Goal: Task Accomplishment & Management: Manage account settings

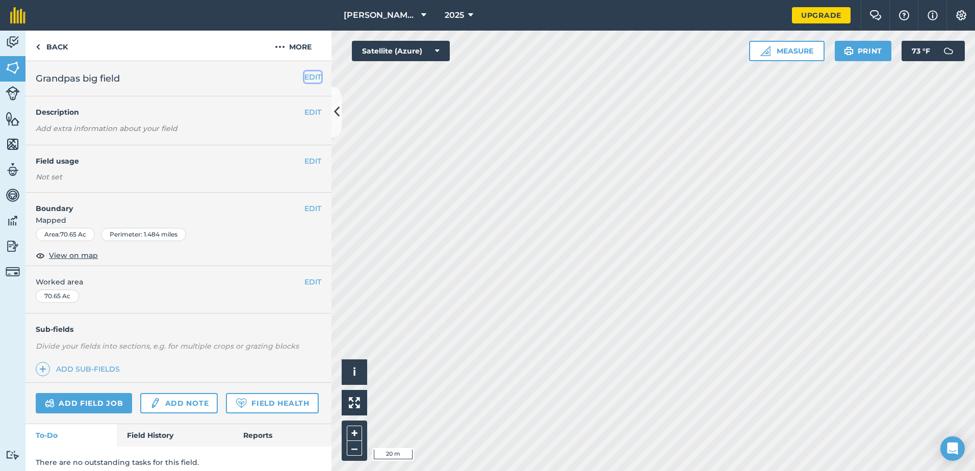
click at [304, 76] on button "EDIT" at bounding box center [312, 76] width 17 height 11
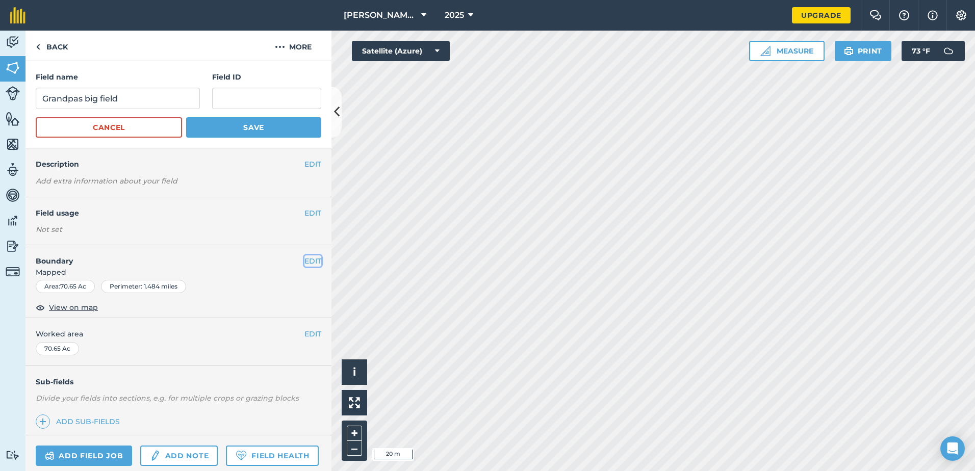
click at [304, 259] on button "EDIT" at bounding box center [312, 261] width 17 height 11
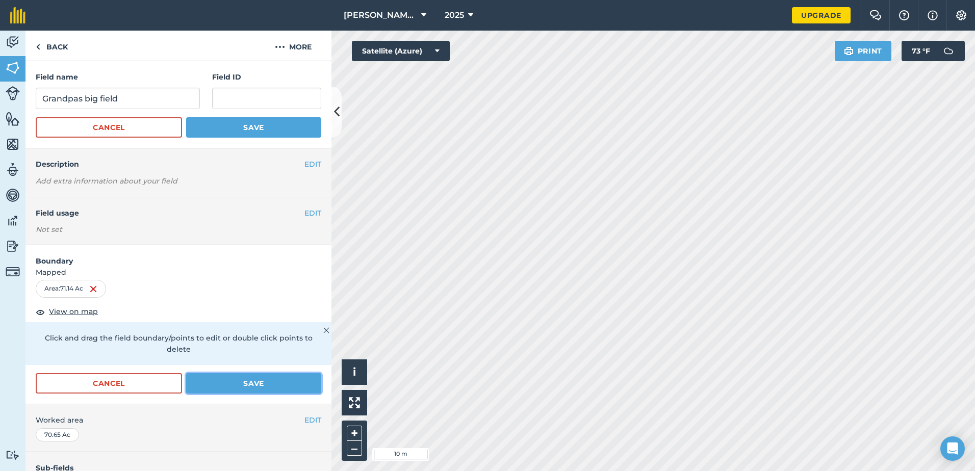
click at [252, 385] on button "Save" at bounding box center [253, 383] width 135 height 20
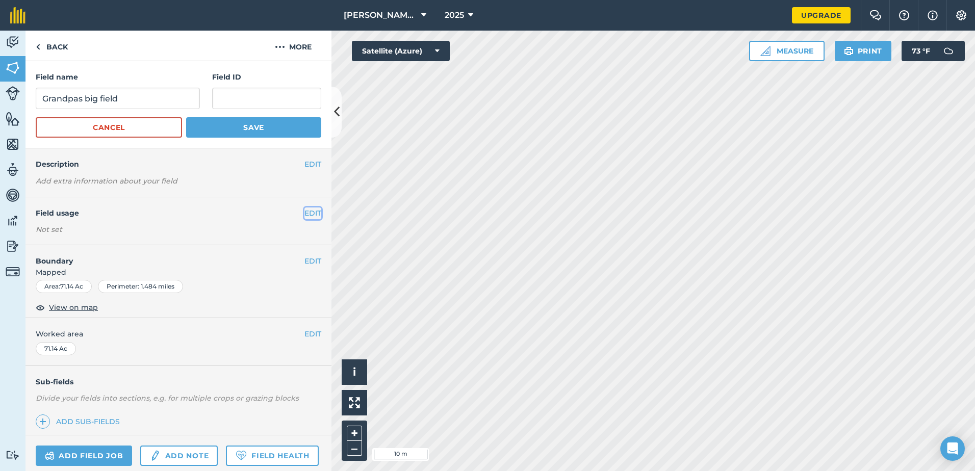
click at [311, 213] on button "EDIT" at bounding box center [312, 213] width 17 height 11
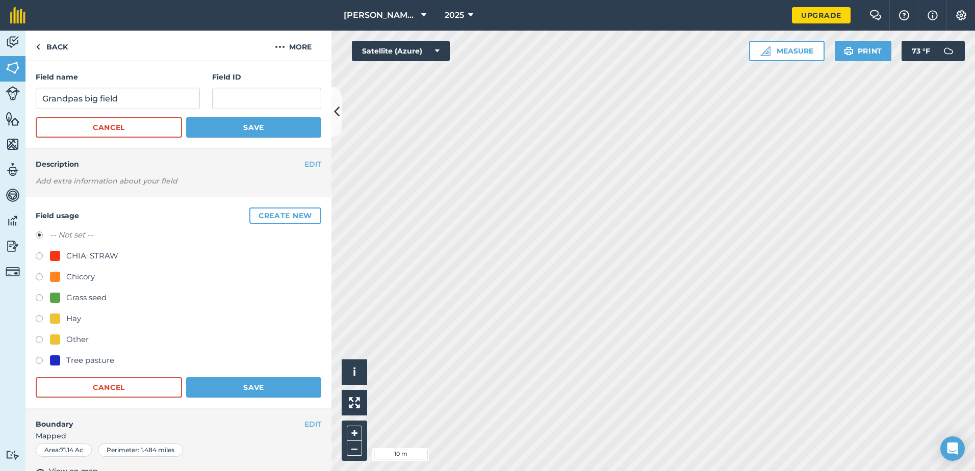
click at [40, 319] on label at bounding box center [43, 320] width 14 height 10
radio input "true"
radio input "false"
click at [241, 386] on button "Save" at bounding box center [253, 387] width 135 height 20
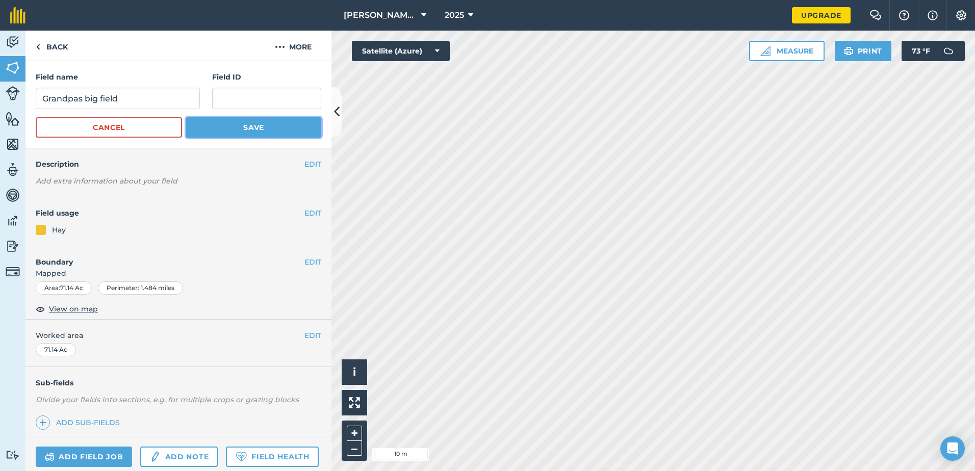
click at [269, 120] on button "Save" at bounding box center [253, 127] width 135 height 20
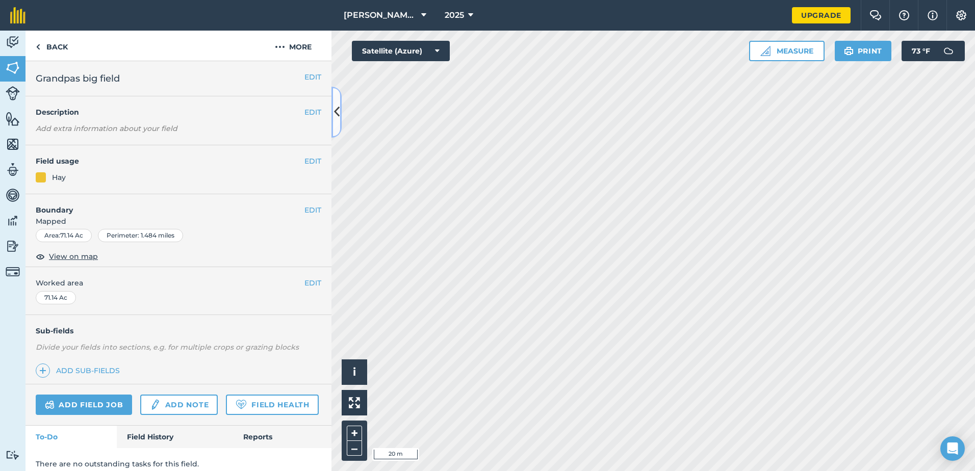
click at [339, 115] on icon at bounding box center [337, 112] width 6 height 18
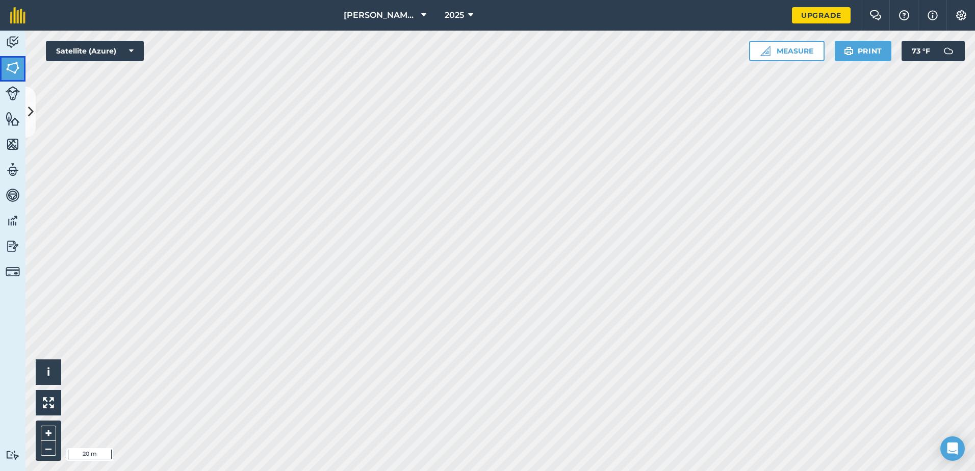
click at [12, 64] on img at bounding box center [13, 67] width 14 height 15
click at [33, 109] on icon at bounding box center [31, 112] width 6 height 18
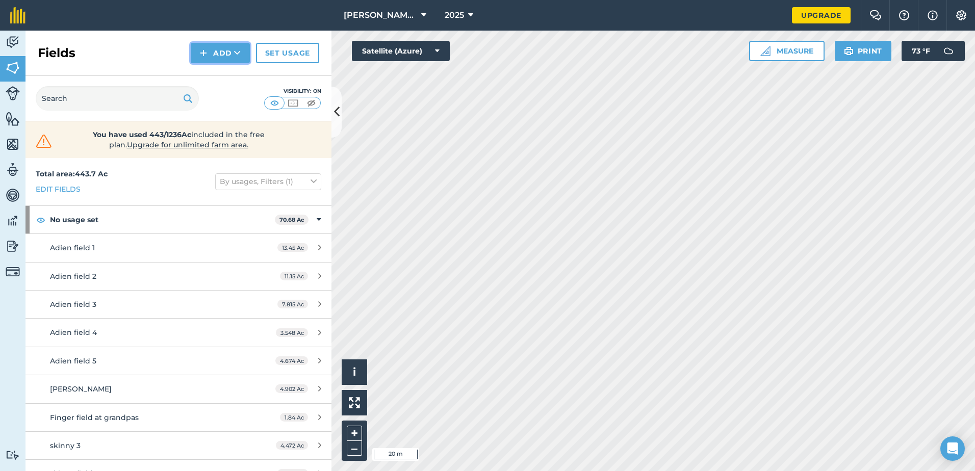
click at [241, 52] on icon at bounding box center [237, 53] width 7 height 10
click at [233, 71] on link "Draw" at bounding box center [220, 76] width 56 height 22
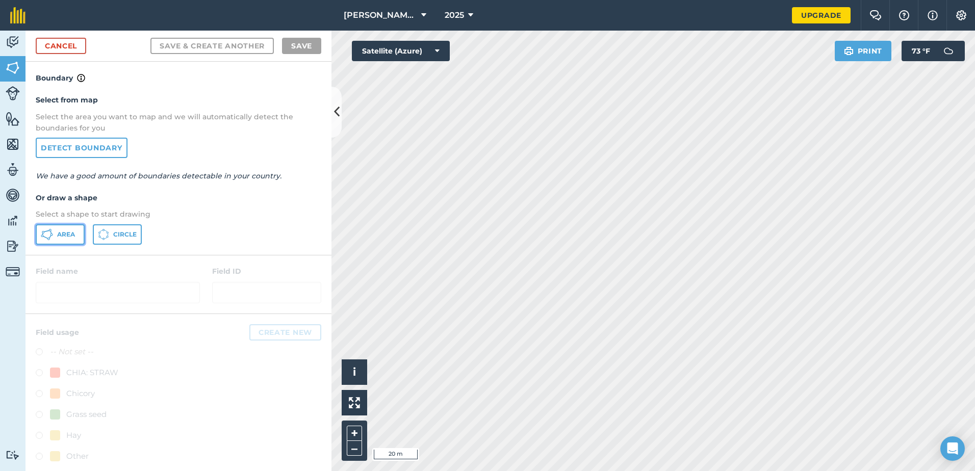
click at [77, 234] on button "Area" at bounding box center [60, 234] width 49 height 20
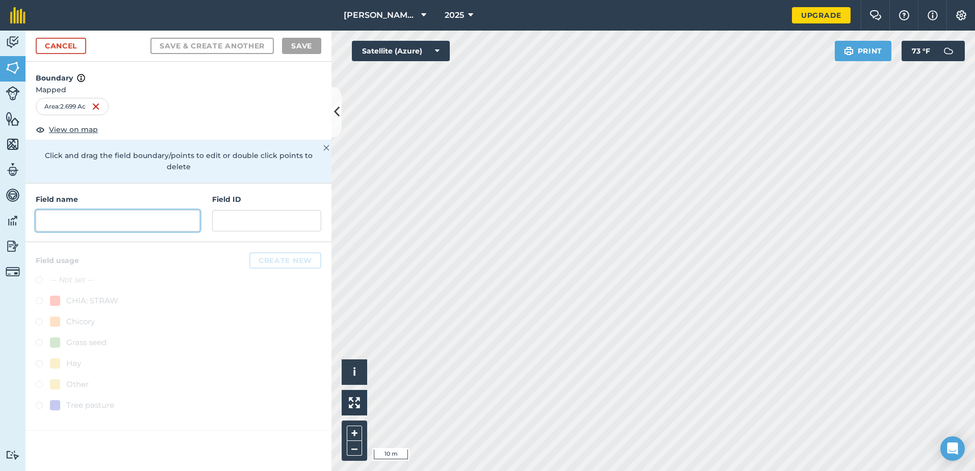
click at [109, 212] on input "text" at bounding box center [118, 220] width 164 height 21
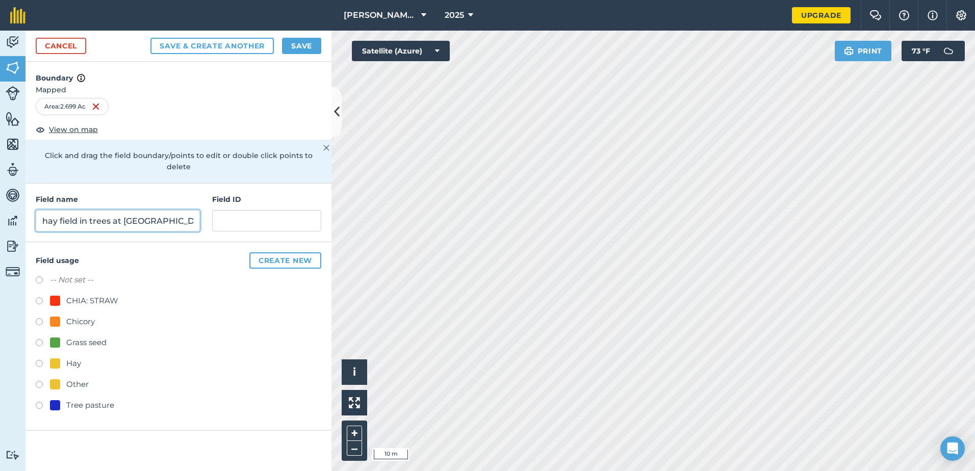
type input "hay field in trees at [GEOGRAPHIC_DATA]"
click at [35, 346] on div "Field usage Create new -- Not set -- CHIA: STRAW Chicory Grass seed Hay Other T…" at bounding box center [178, 336] width 306 height 189
click at [39, 360] on label at bounding box center [43, 365] width 14 height 10
radio input "true"
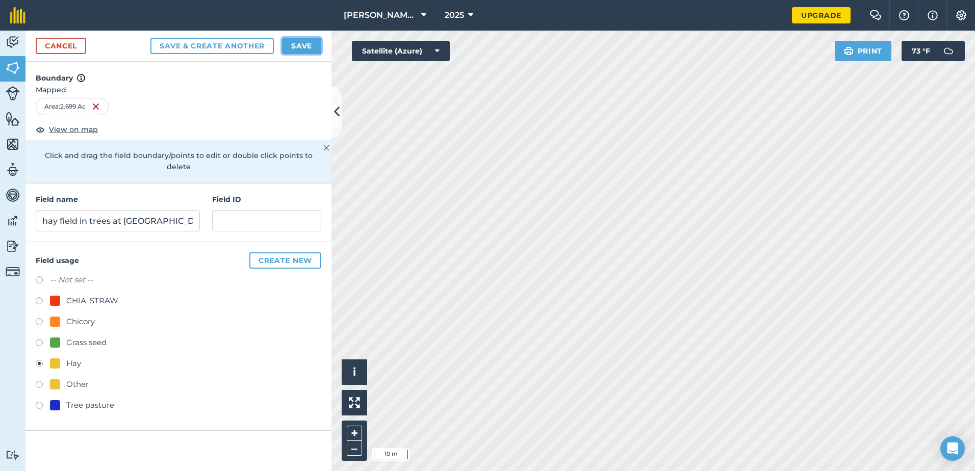
click at [305, 46] on button "Save" at bounding box center [301, 46] width 39 height 16
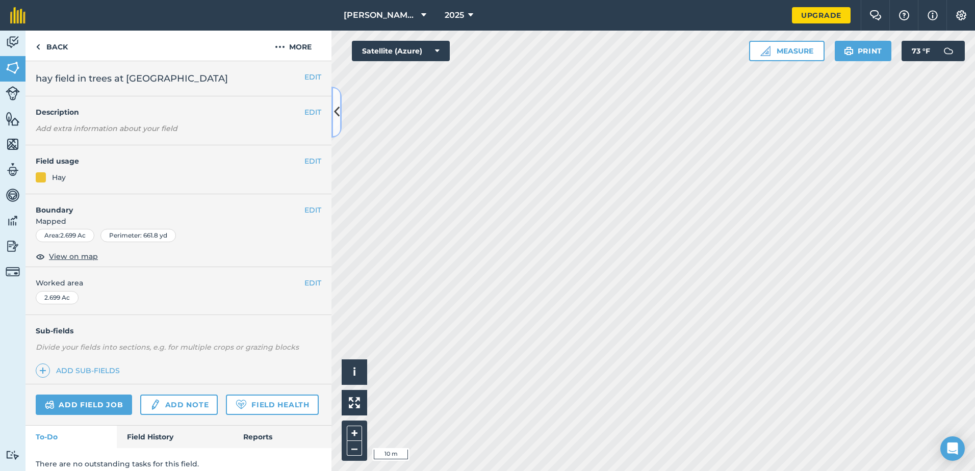
click at [337, 110] on icon at bounding box center [337, 112] width 6 height 18
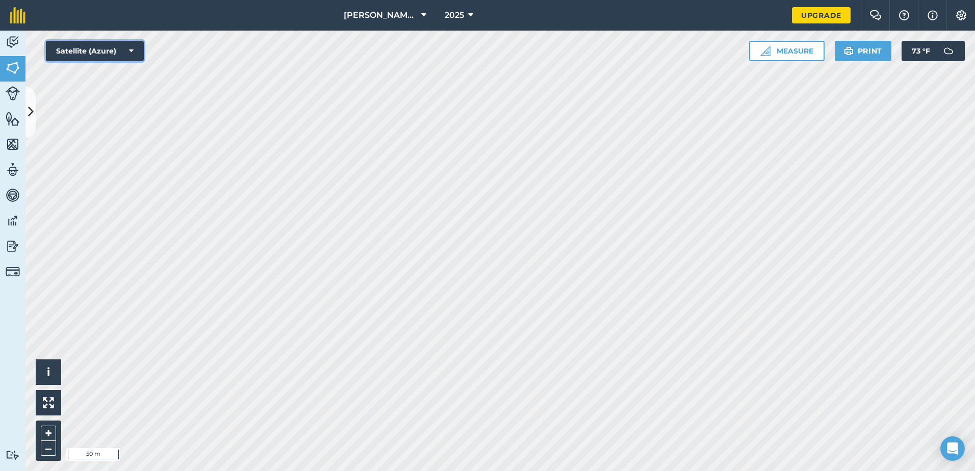
click at [137, 49] on button "Satellite (Azure)" at bounding box center [95, 51] width 98 height 20
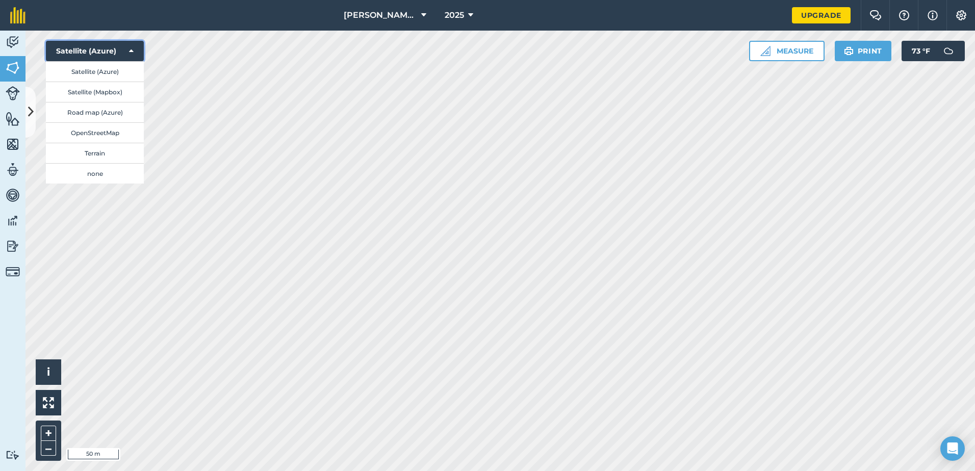
click at [131, 49] on icon at bounding box center [131, 51] width 5 height 10
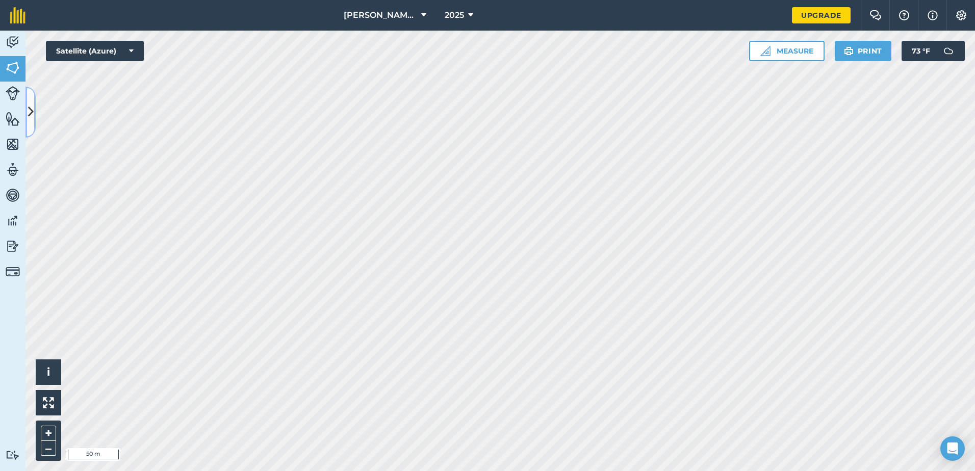
click at [28, 105] on icon at bounding box center [31, 112] width 6 height 18
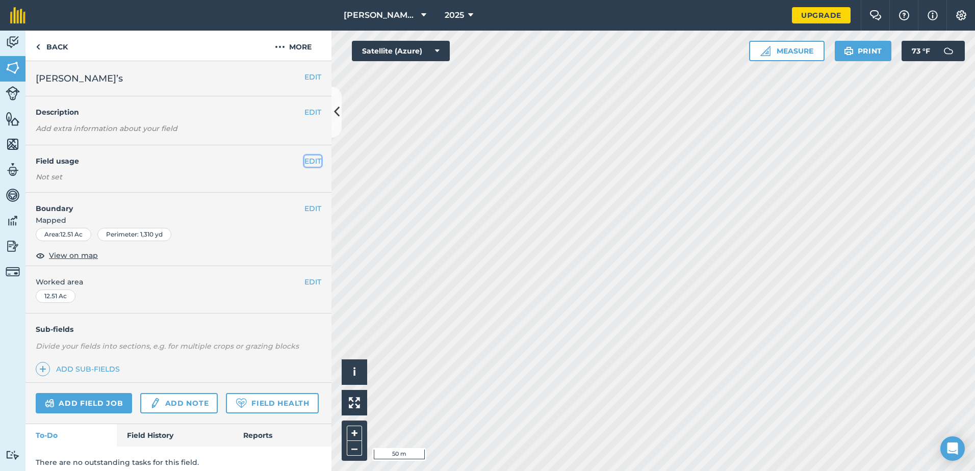
click at [304, 160] on button "EDIT" at bounding box center [312, 161] width 17 height 11
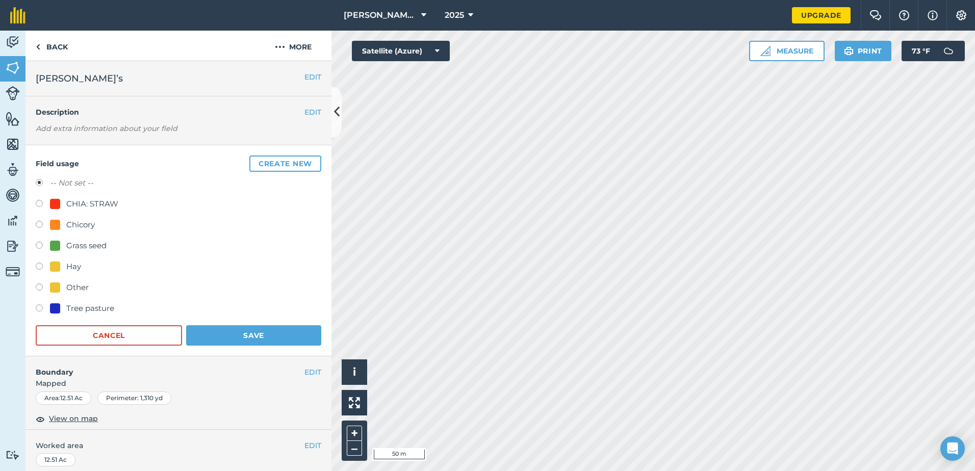
click at [42, 268] on label at bounding box center [43, 268] width 14 height 10
radio input "true"
radio input "false"
click at [268, 329] on button "Save" at bounding box center [253, 335] width 135 height 20
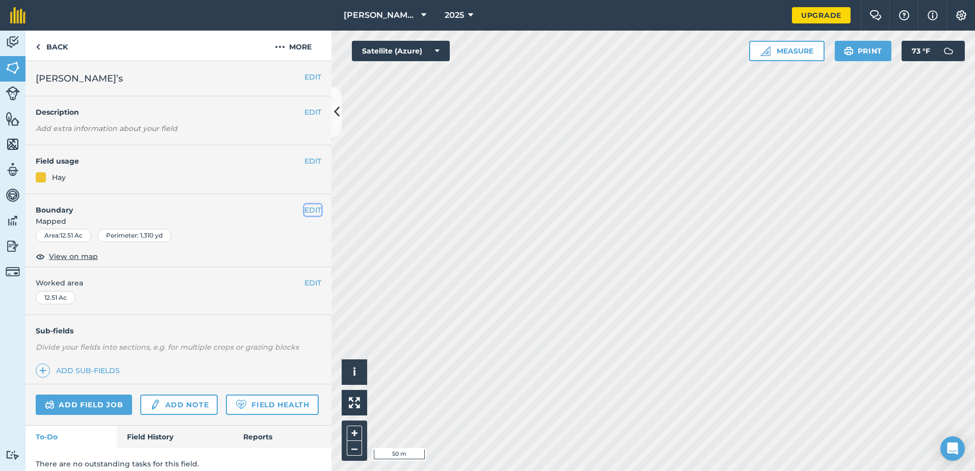
click at [309, 209] on button "EDIT" at bounding box center [312, 210] width 17 height 11
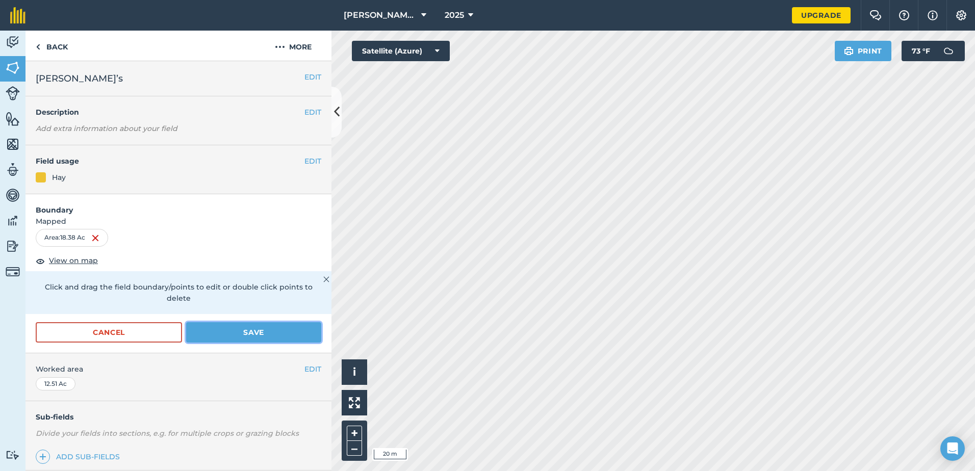
click at [244, 331] on button "Save" at bounding box center [253, 332] width 135 height 20
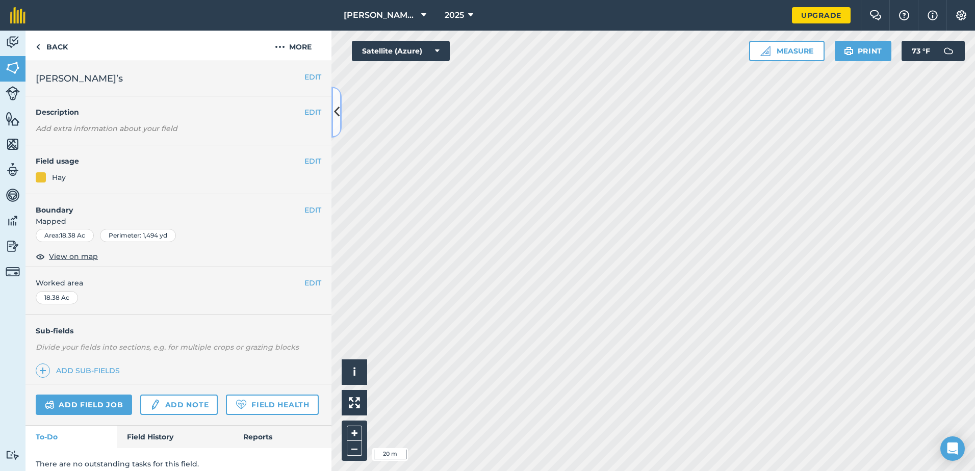
click at [338, 114] on icon at bounding box center [337, 112] width 6 height 18
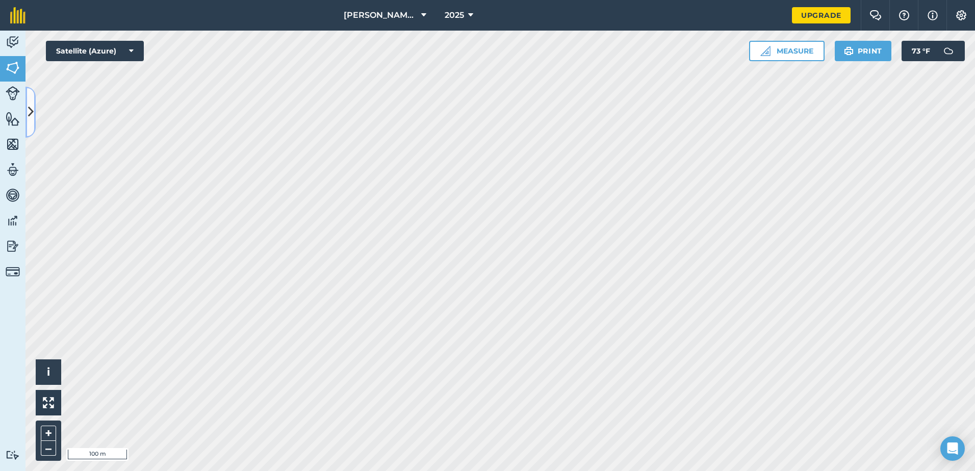
click at [33, 109] on icon at bounding box center [31, 112] width 6 height 18
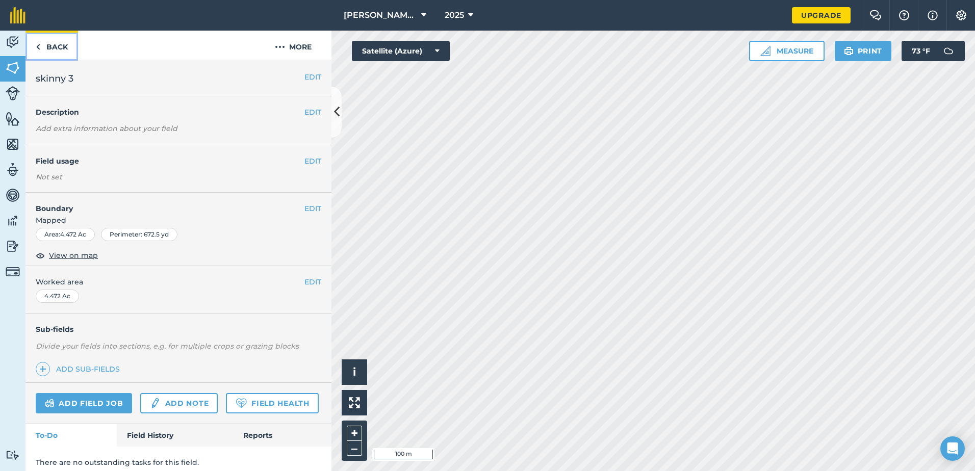
click at [36, 42] on img at bounding box center [38, 47] width 5 height 12
click at [55, 48] on link "Back" at bounding box center [51, 46] width 53 height 30
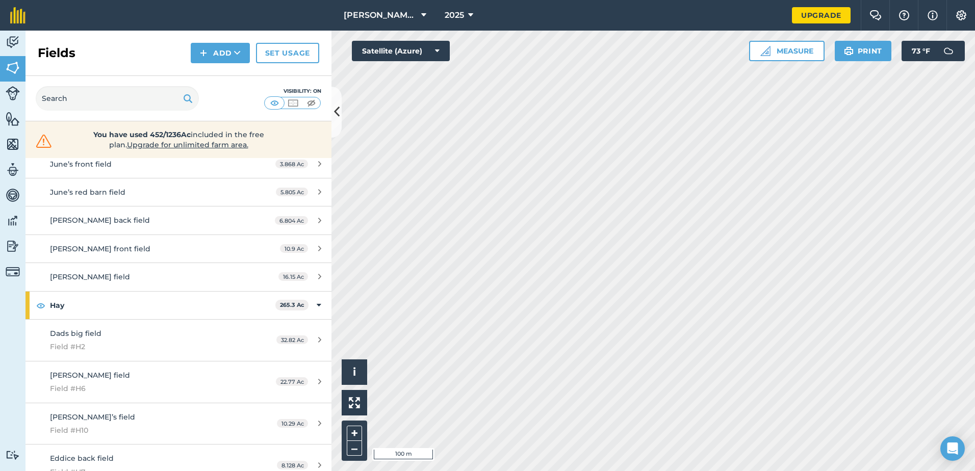
scroll to position [510, 0]
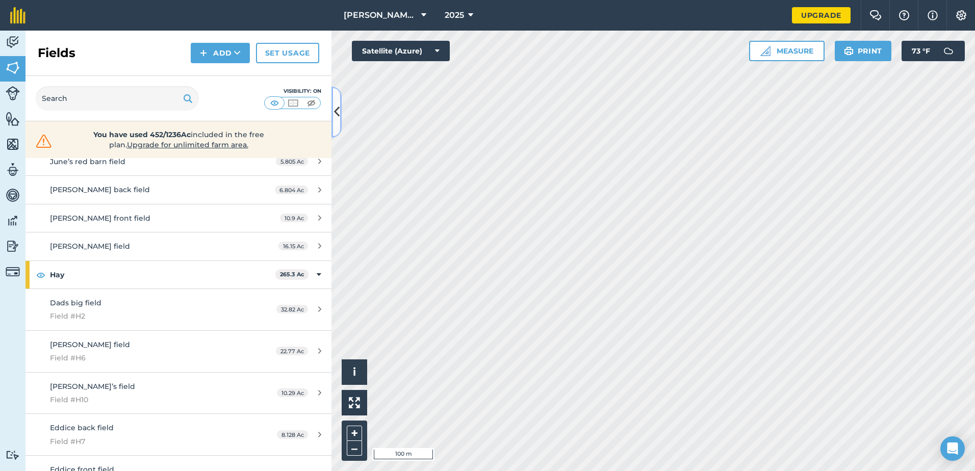
click at [335, 114] on icon at bounding box center [337, 112] width 6 height 18
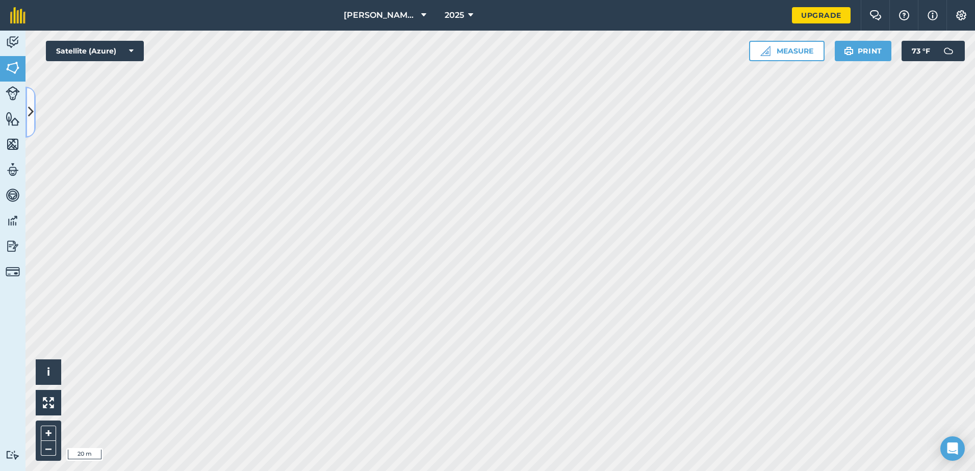
click at [31, 104] on icon at bounding box center [31, 112] width 6 height 18
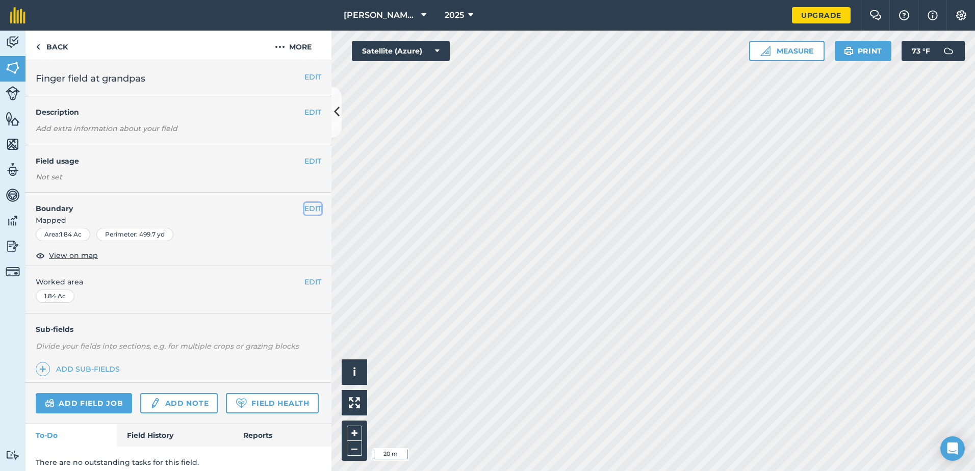
click at [308, 210] on button "EDIT" at bounding box center [312, 208] width 17 height 11
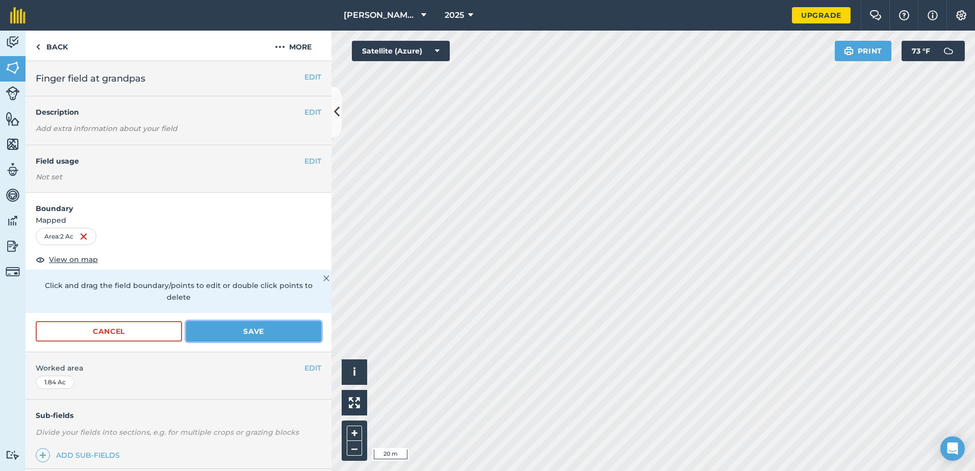
click at [259, 328] on button "Save" at bounding box center [253, 331] width 135 height 20
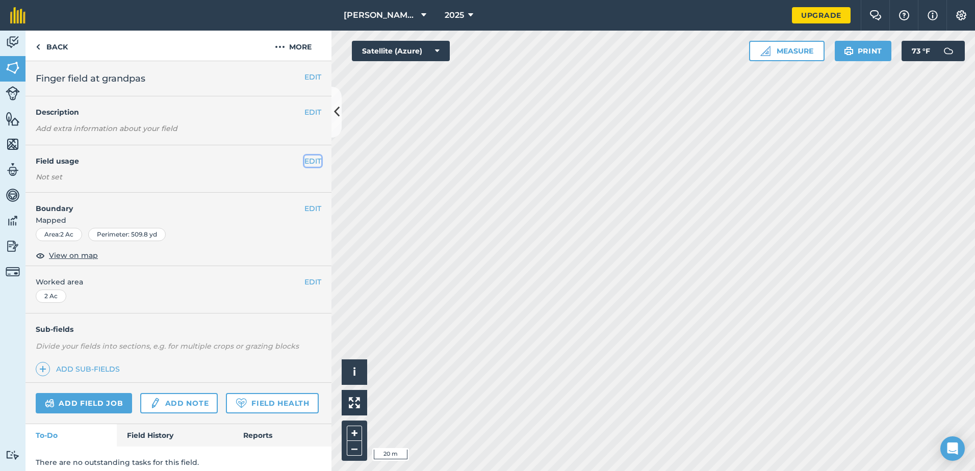
click at [307, 160] on button "EDIT" at bounding box center [312, 161] width 17 height 11
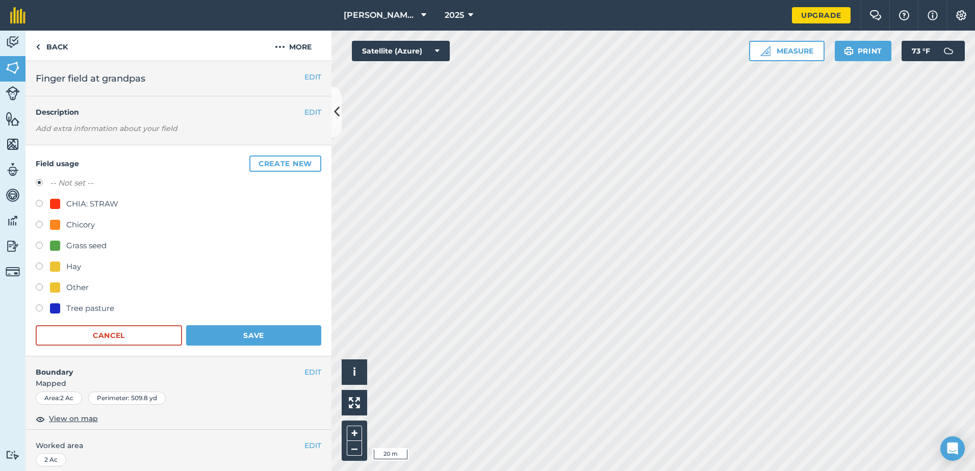
click at [43, 266] on label at bounding box center [43, 268] width 14 height 10
radio input "true"
radio input "false"
click at [245, 336] on button "Save" at bounding box center [253, 335] width 135 height 20
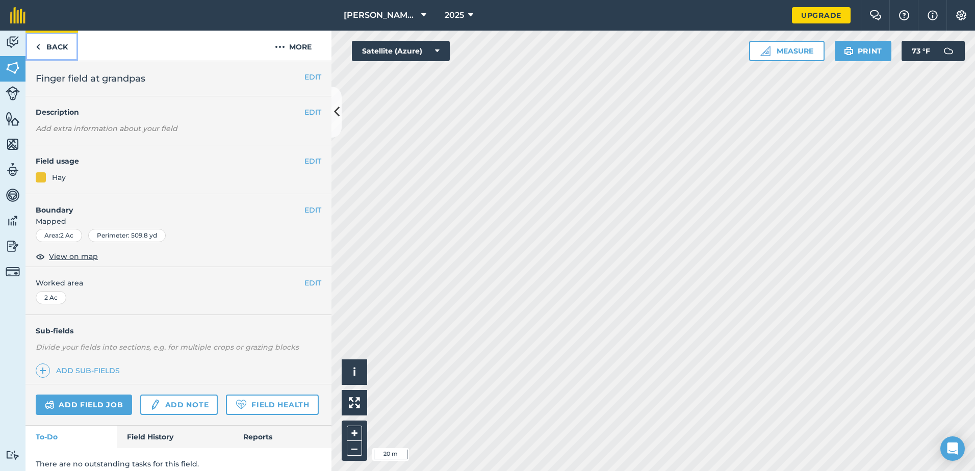
click at [60, 48] on link "Back" at bounding box center [51, 46] width 53 height 30
click at [35, 39] on link "Back" at bounding box center [51, 46] width 53 height 30
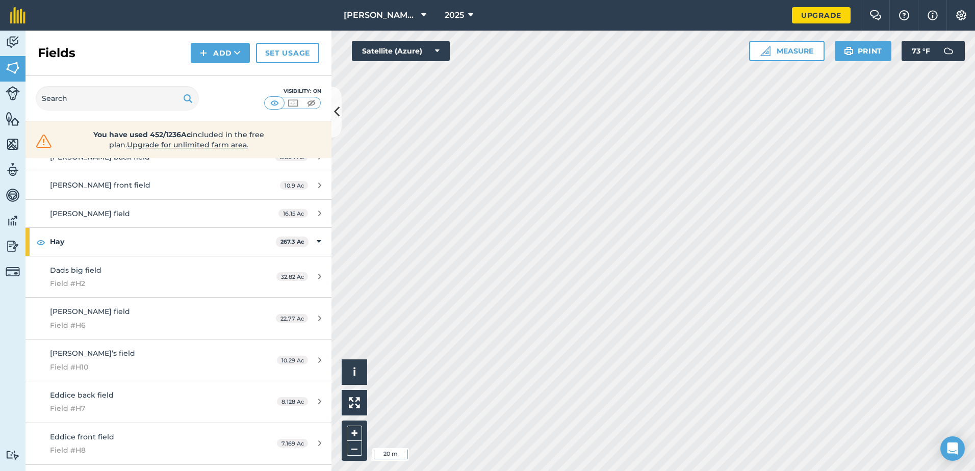
scroll to position [510, 0]
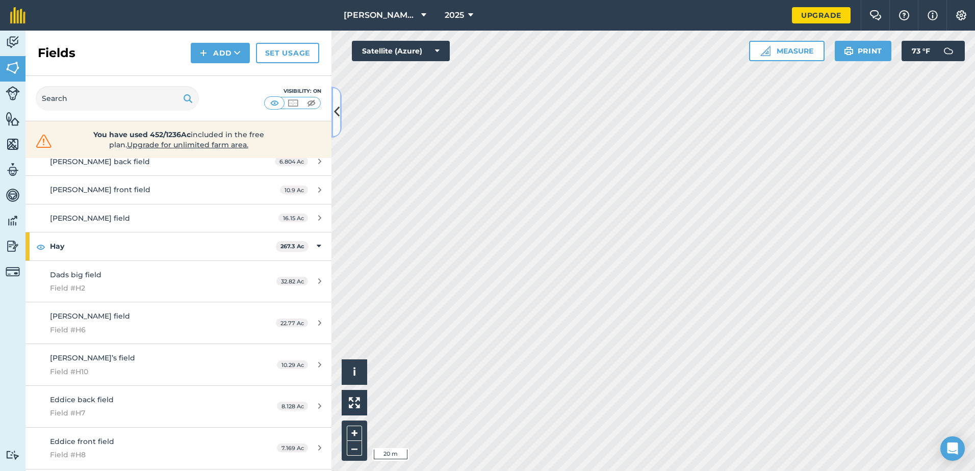
click at [337, 109] on icon at bounding box center [337, 112] width 6 height 18
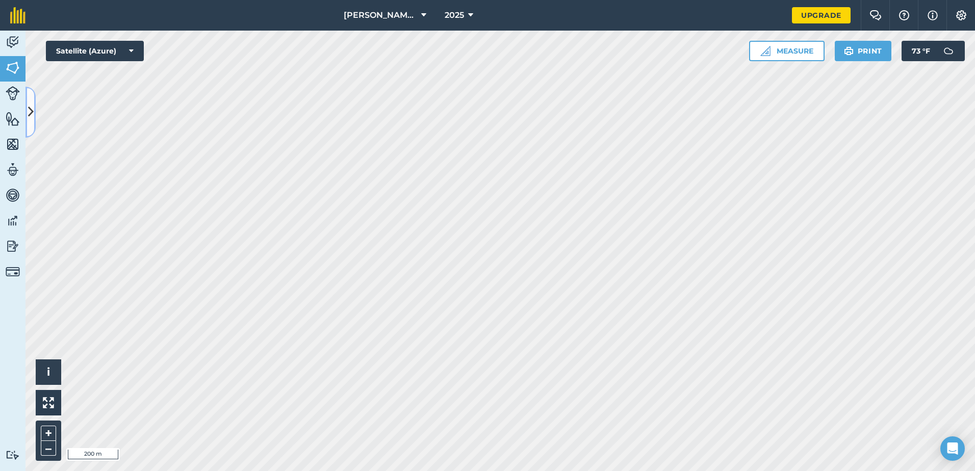
click at [30, 102] on button at bounding box center [30, 112] width 10 height 51
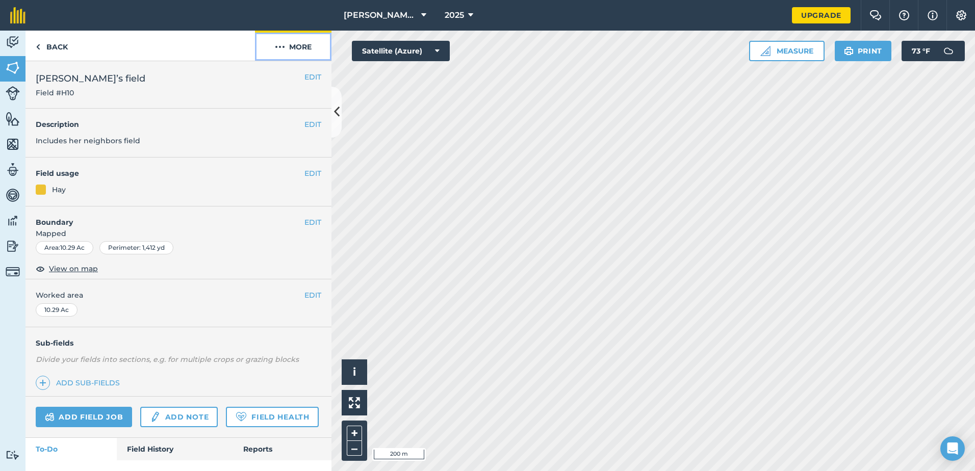
click at [283, 45] on img at bounding box center [280, 47] width 10 height 12
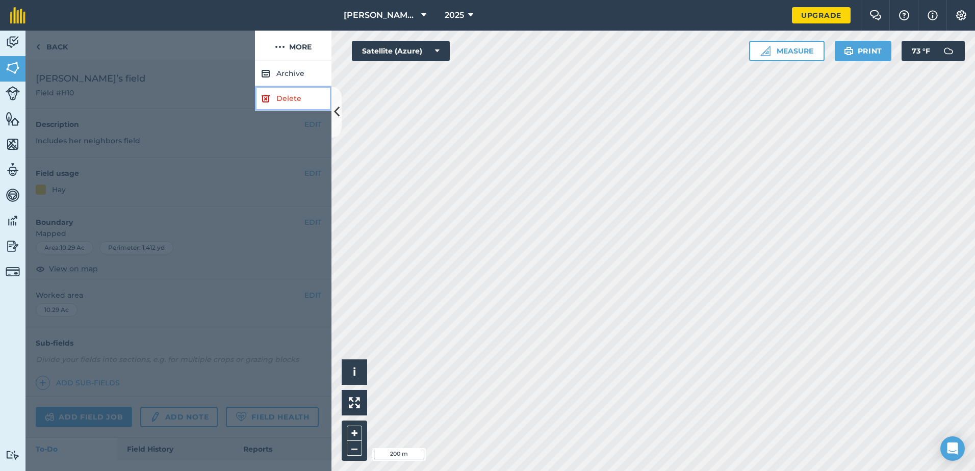
click at [295, 91] on link "Delete" at bounding box center [293, 98] width 76 height 25
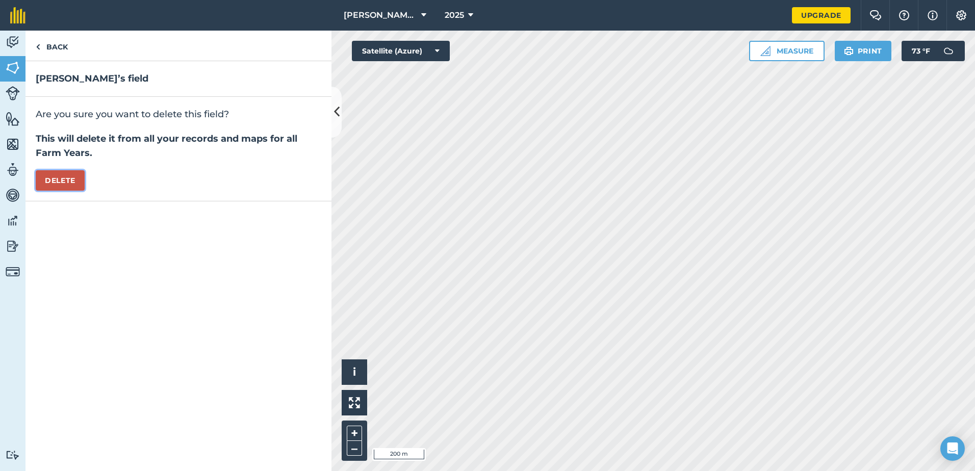
click at [62, 188] on button "Delete" at bounding box center [60, 180] width 49 height 20
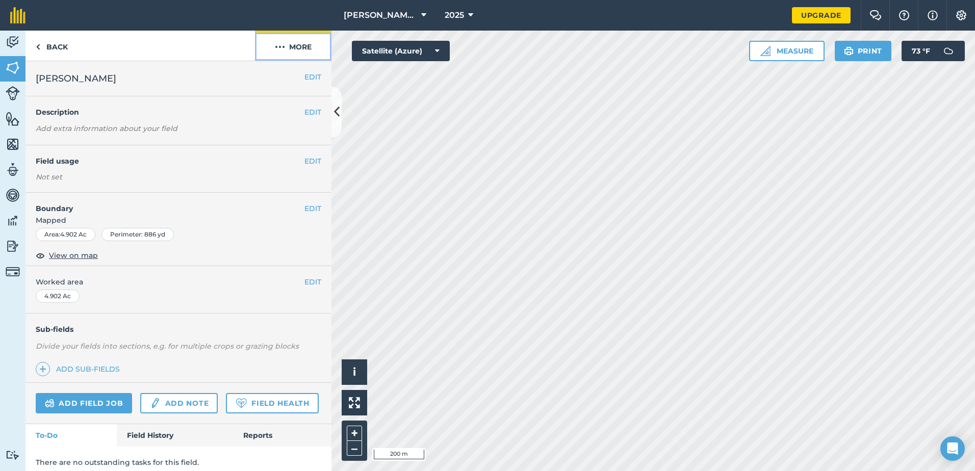
click at [286, 47] on button "More" at bounding box center [293, 46] width 76 height 30
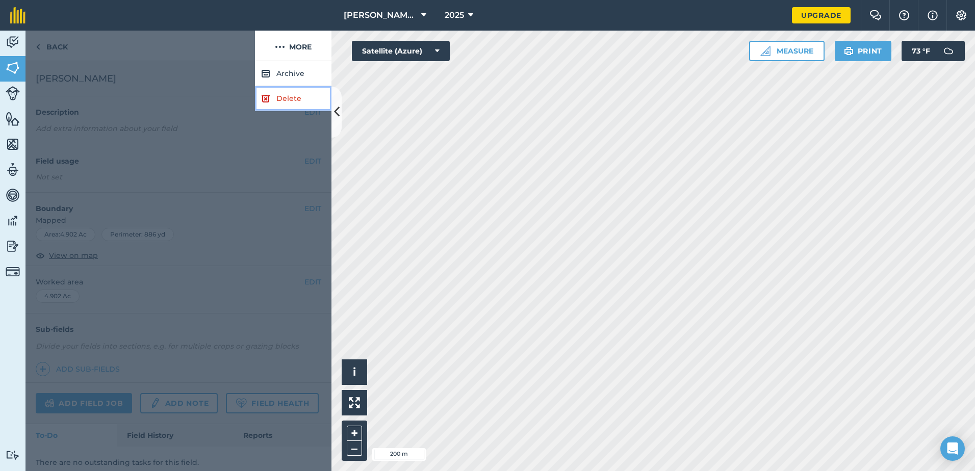
click at [288, 101] on link "Delete" at bounding box center [293, 98] width 76 height 25
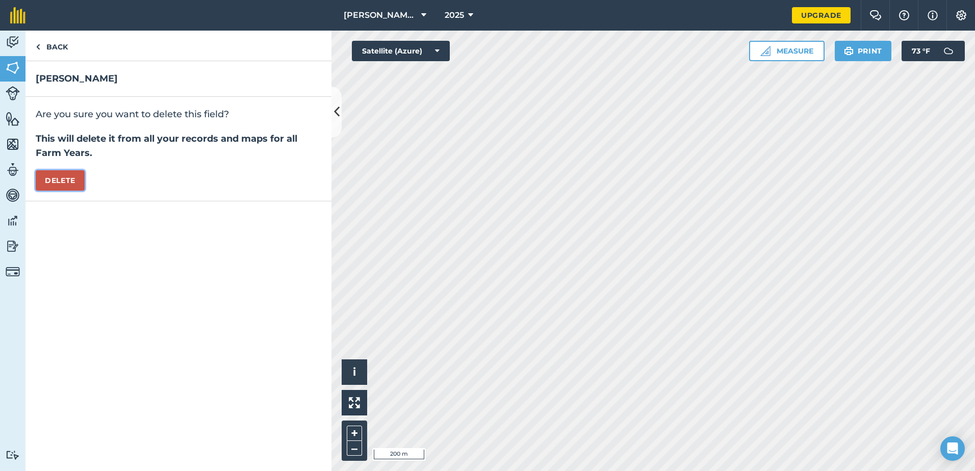
click at [57, 175] on button "Delete" at bounding box center [60, 180] width 49 height 20
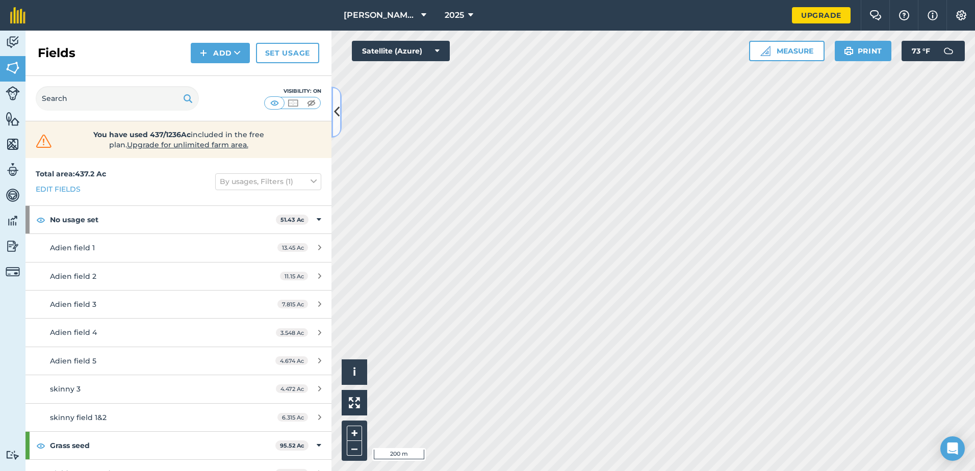
click at [337, 114] on icon at bounding box center [337, 112] width 6 height 18
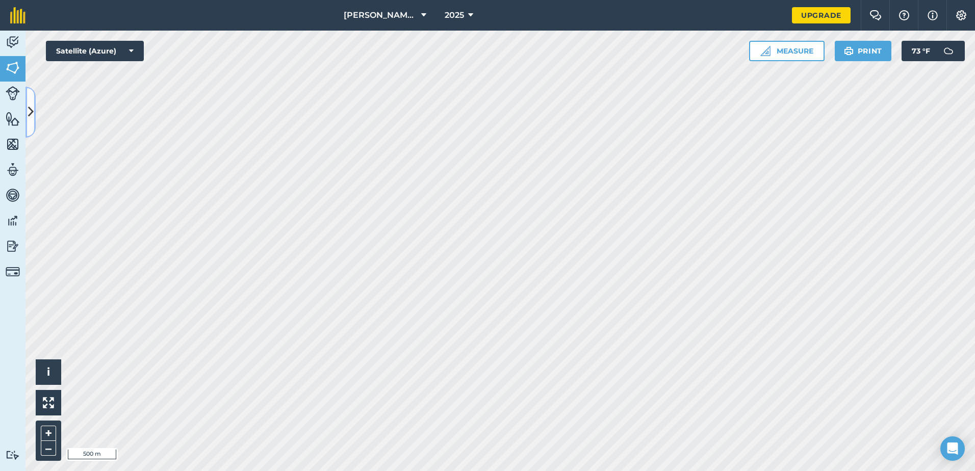
click at [33, 113] on icon at bounding box center [31, 112] width 6 height 18
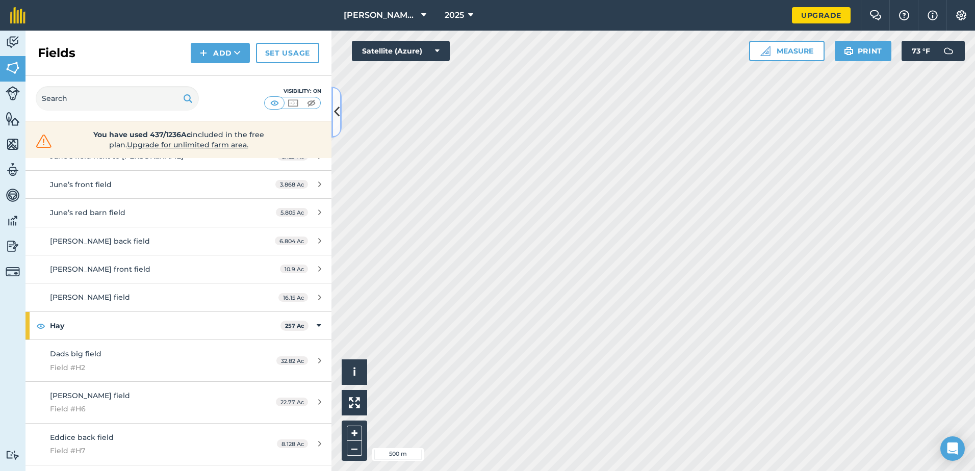
scroll to position [408, 0]
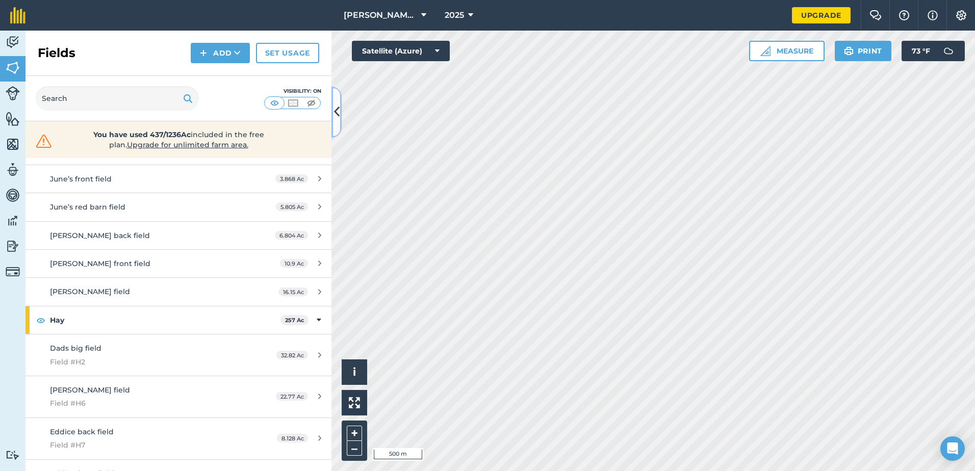
click at [336, 115] on icon at bounding box center [337, 112] width 6 height 18
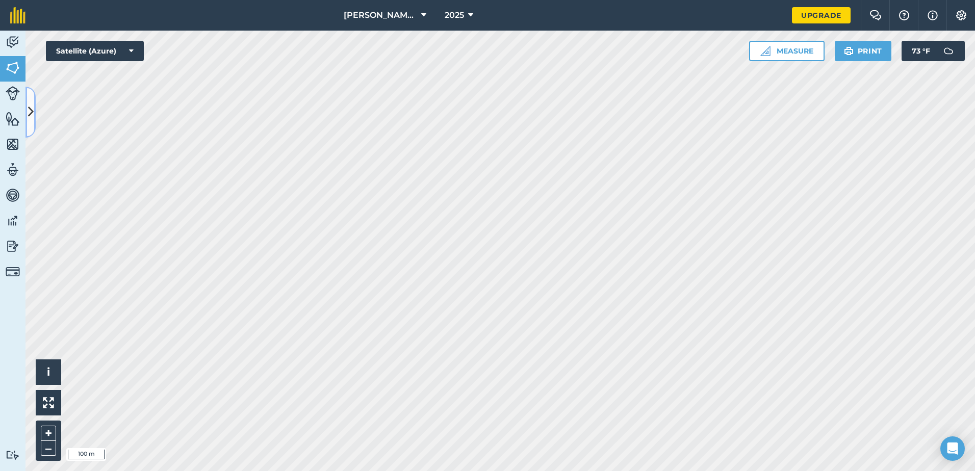
click at [32, 116] on icon at bounding box center [31, 112] width 6 height 18
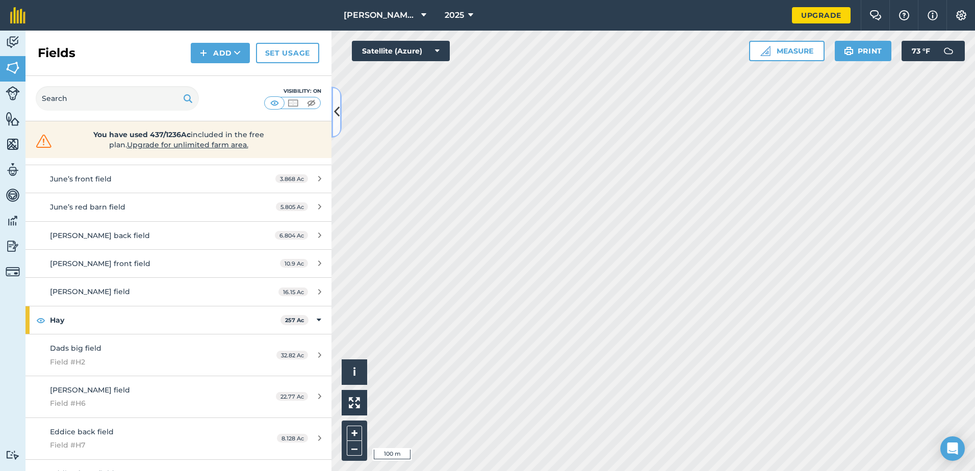
click at [336, 109] on icon at bounding box center [337, 112] width 6 height 18
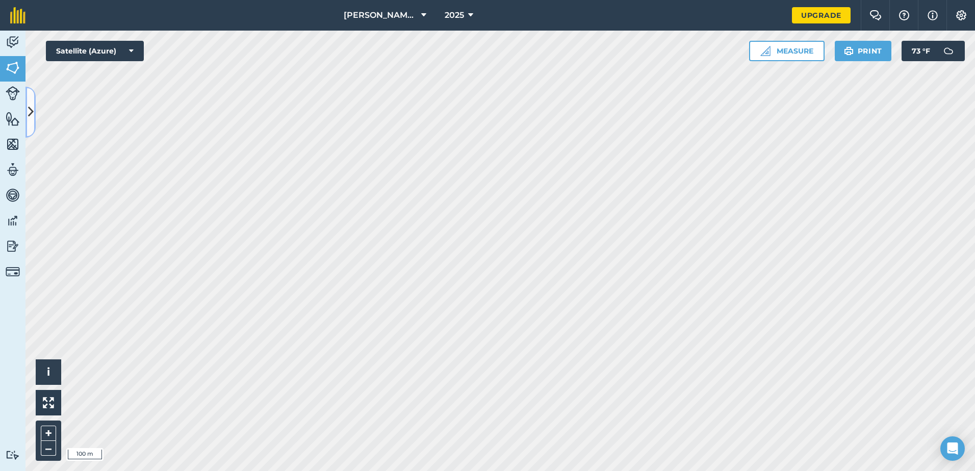
click at [30, 104] on icon at bounding box center [31, 112] width 6 height 18
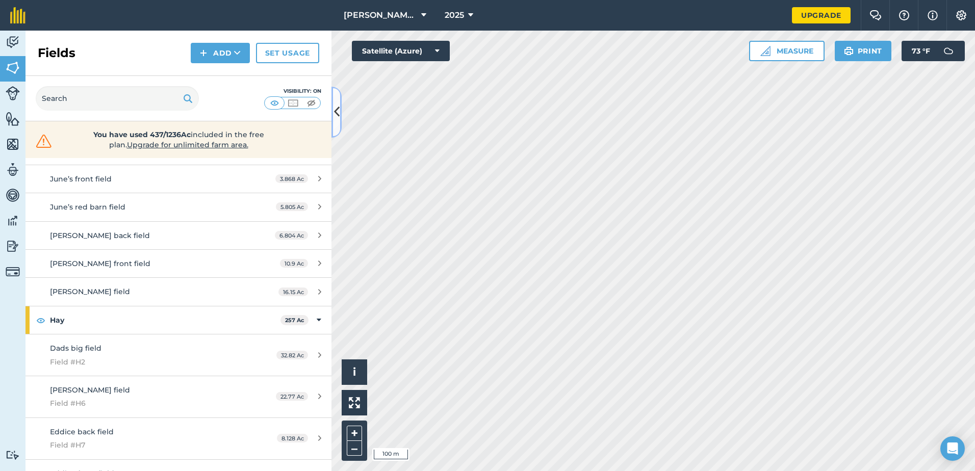
click at [335, 110] on icon at bounding box center [337, 112] width 6 height 18
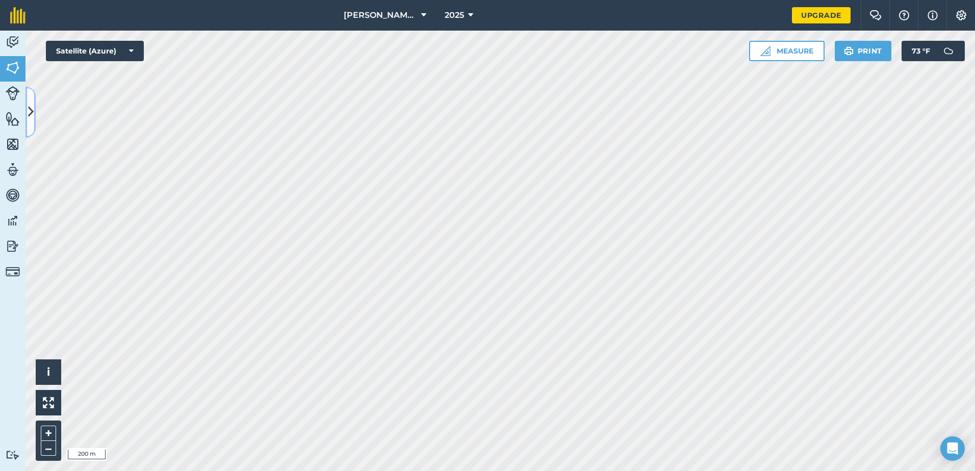
click at [30, 113] on icon at bounding box center [31, 112] width 6 height 18
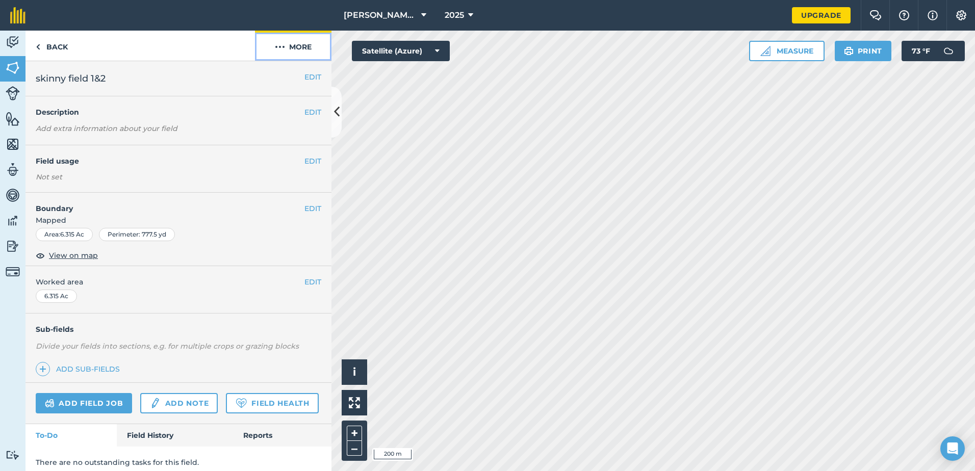
click at [302, 48] on button "More" at bounding box center [293, 46] width 76 height 30
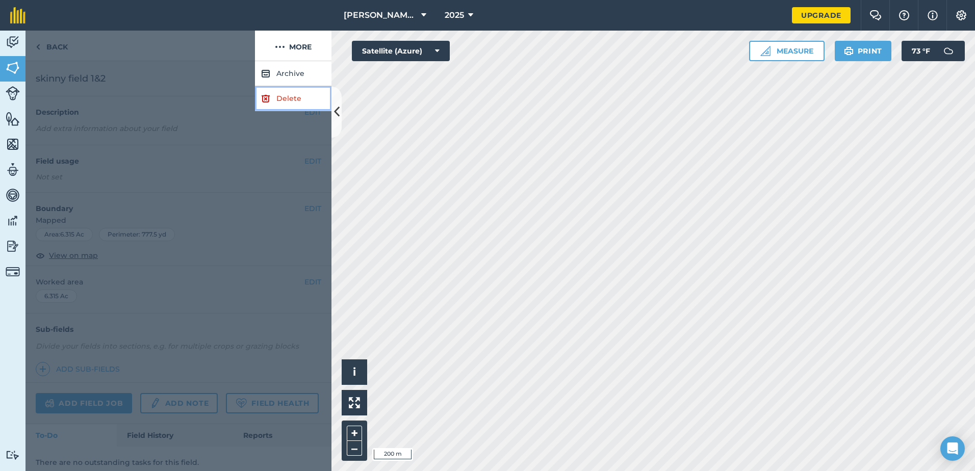
click at [289, 103] on link "Delete" at bounding box center [293, 98] width 76 height 25
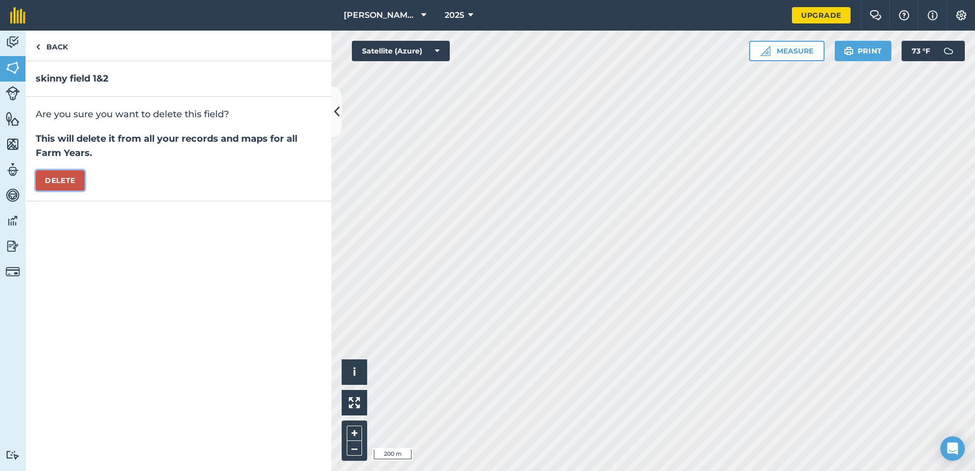
click at [70, 180] on button "Delete" at bounding box center [60, 180] width 49 height 20
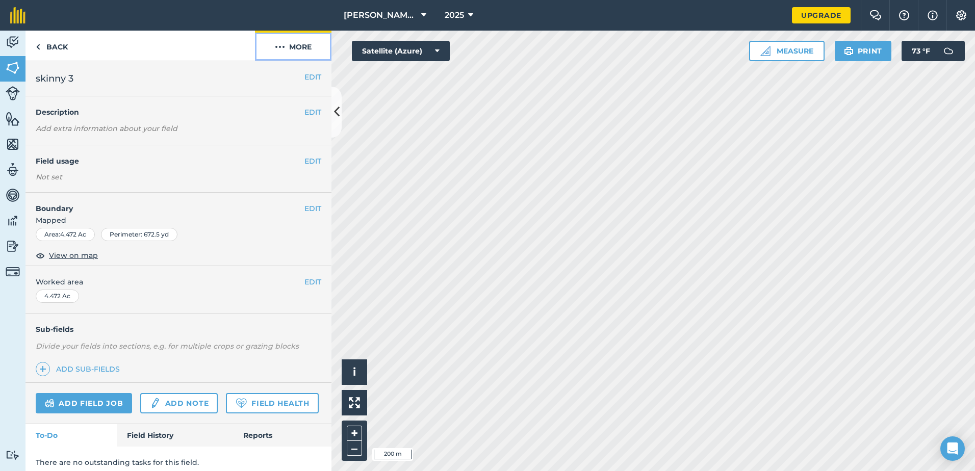
click at [300, 45] on button "More" at bounding box center [293, 46] width 76 height 30
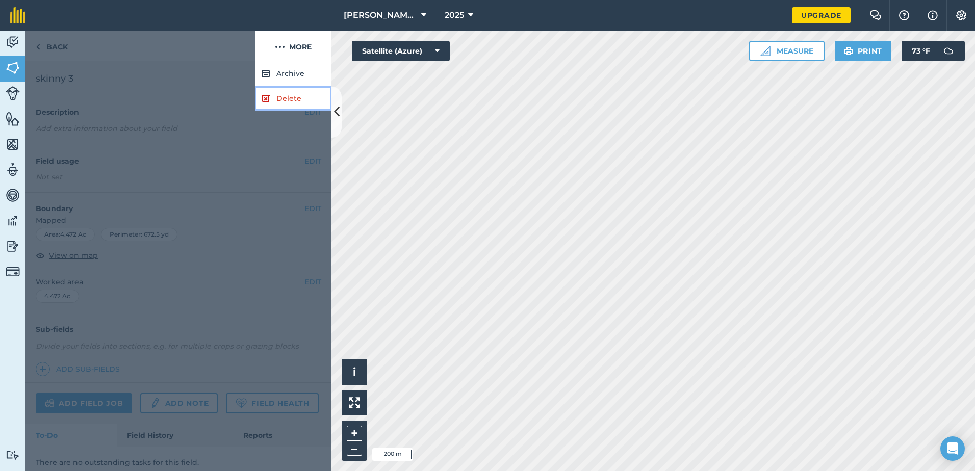
click at [297, 103] on link "Delete" at bounding box center [293, 98] width 76 height 25
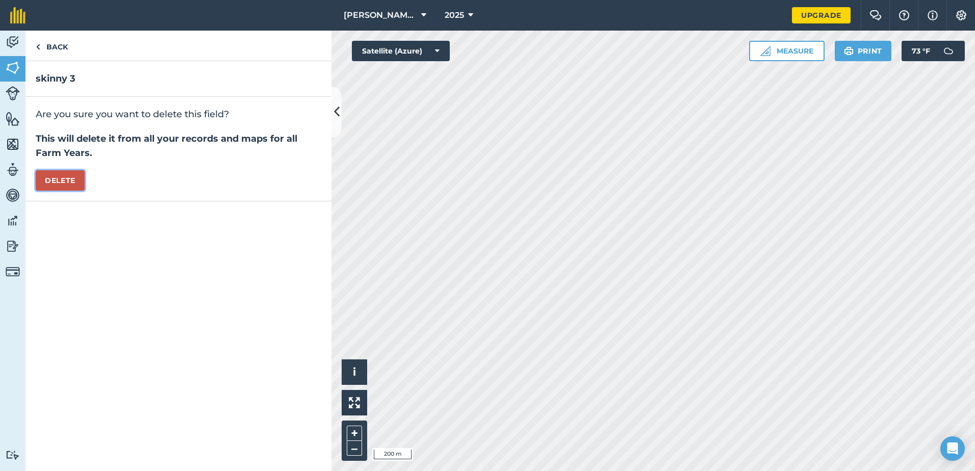
click at [65, 180] on button "Delete" at bounding box center [60, 180] width 49 height 20
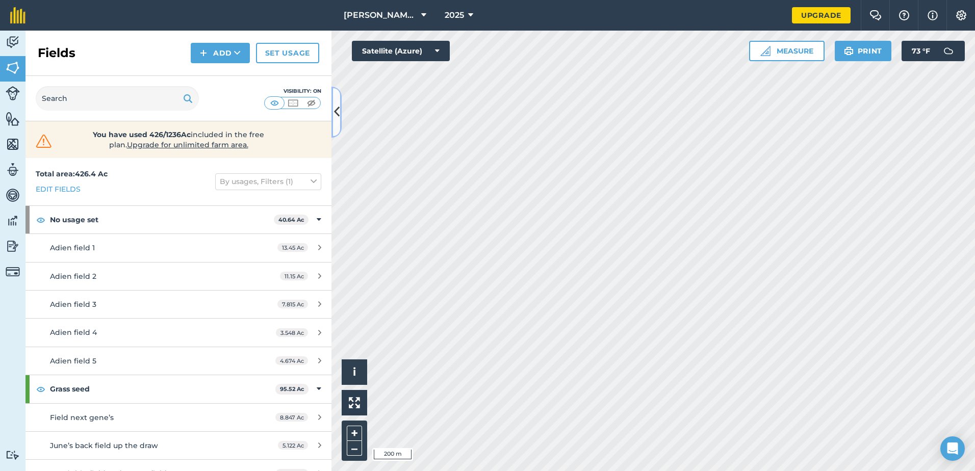
click at [333, 114] on button at bounding box center [336, 112] width 10 height 51
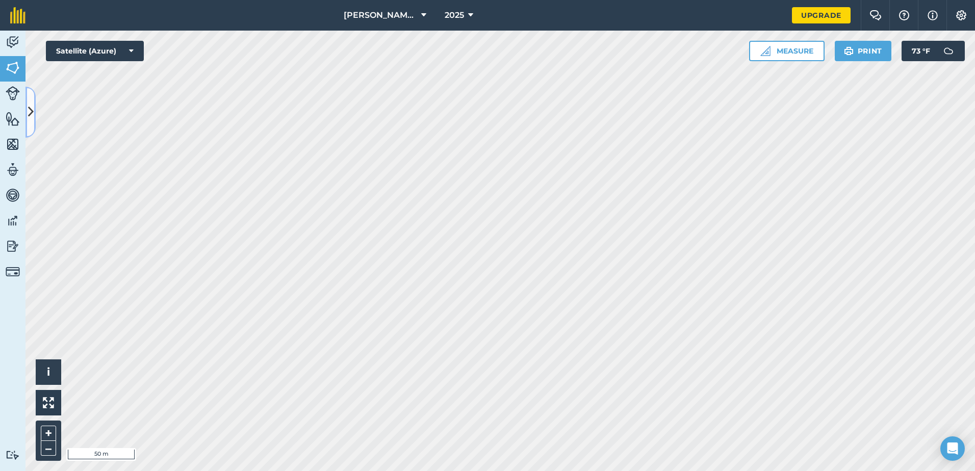
click at [33, 113] on icon at bounding box center [31, 112] width 6 height 18
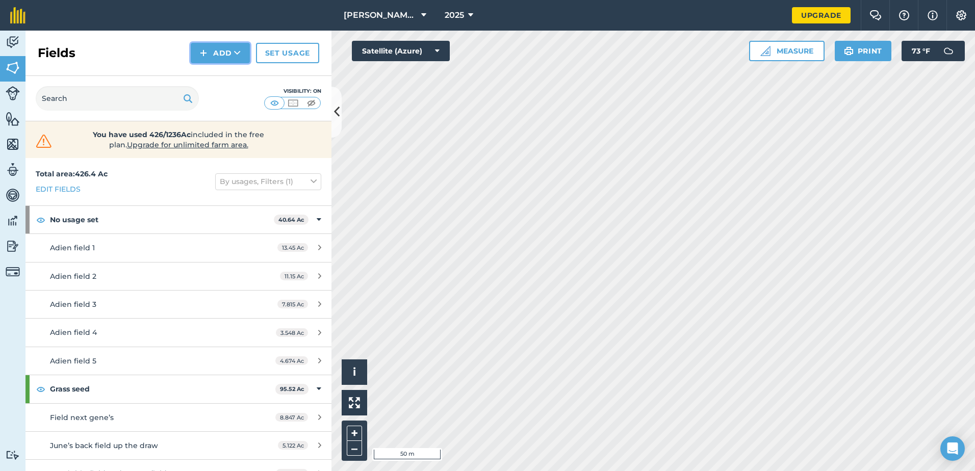
click at [239, 52] on icon at bounding box center [237, 53] width 7 height 10
click at [239, 69] on link "Draw" at bounding box center [220, 76] width 56 height 22
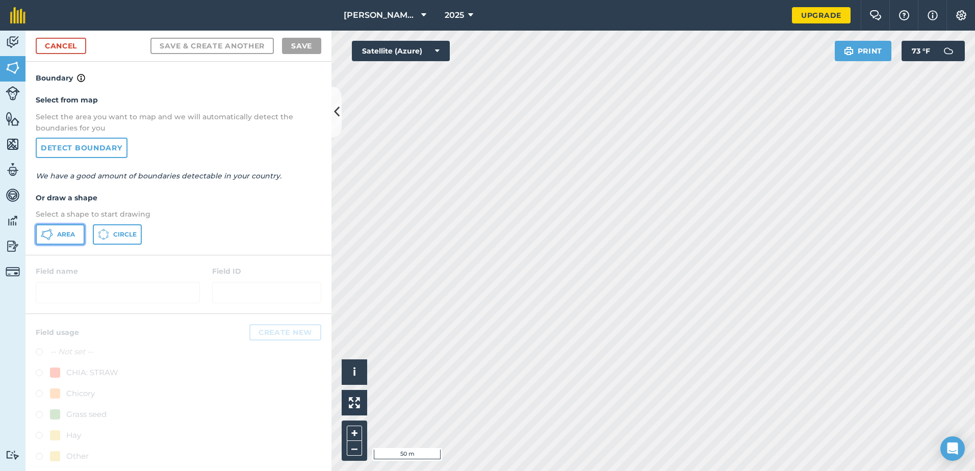
click at [63, 236] on span "Area" at bounding box center [66, 235] width 18 height 8
click at [60, 47] on link "Cancel" at bounding box center [61, 46] width 50 height 16
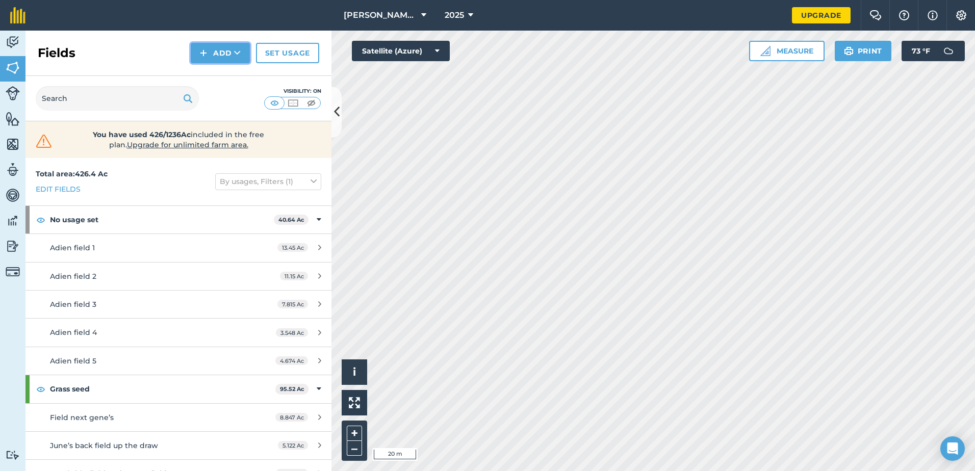
click at [242, 49] on button "Add" at bounding box center [220, 53] width 59 height 20
click at [225, 75] on link "Draw" at bounding box center [220, 76] width 56 height 22
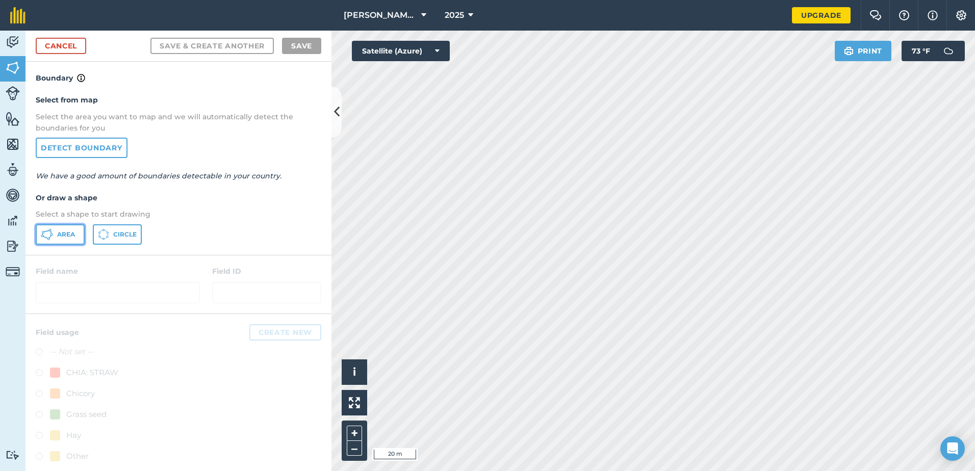
click at [66, 237] on span "Area" at bounding box center [66, 235] width 18 height 8
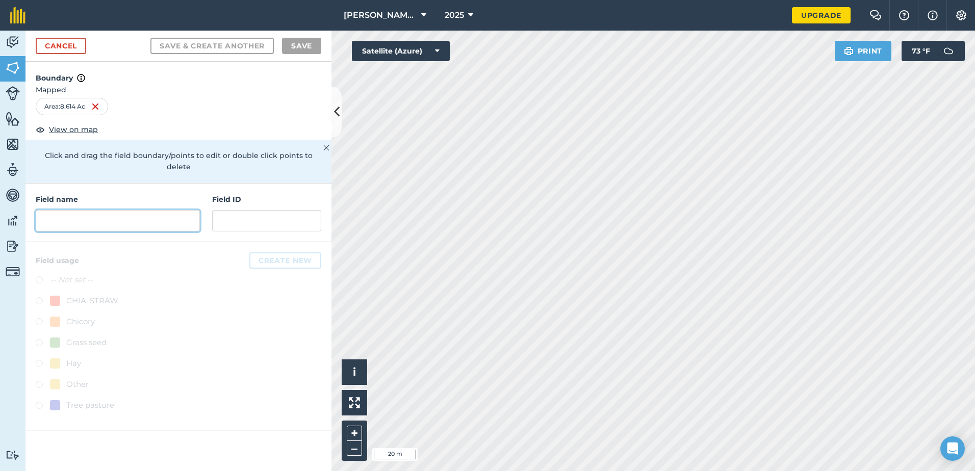
click at [133, 212] on input "text" at bounding box center [118, 220] width 164 height 21
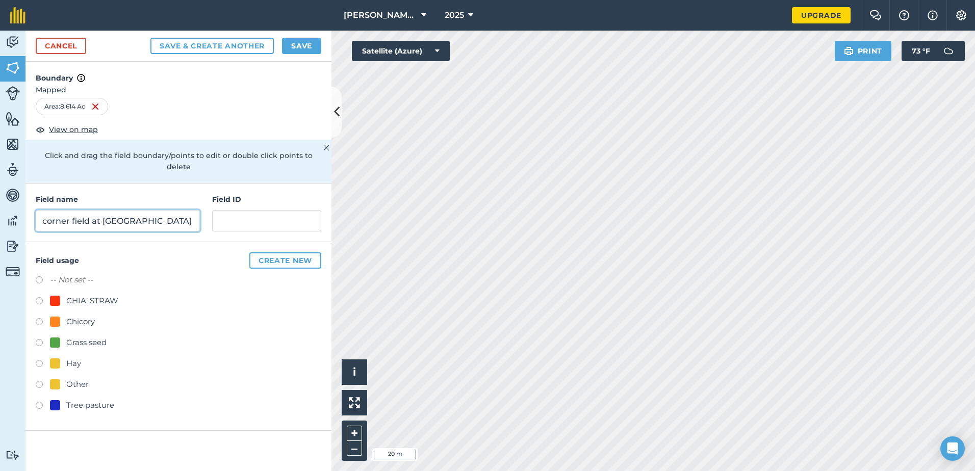
type input "corner field at [GEOGRAPHIC_DATA]"
click at [41, 402] on label at bounding box center [43, 407] width 14 height 10
radio input "true"
click at [305, 47] on button "Save" at bounding box center [301, 46] width 39 height 16
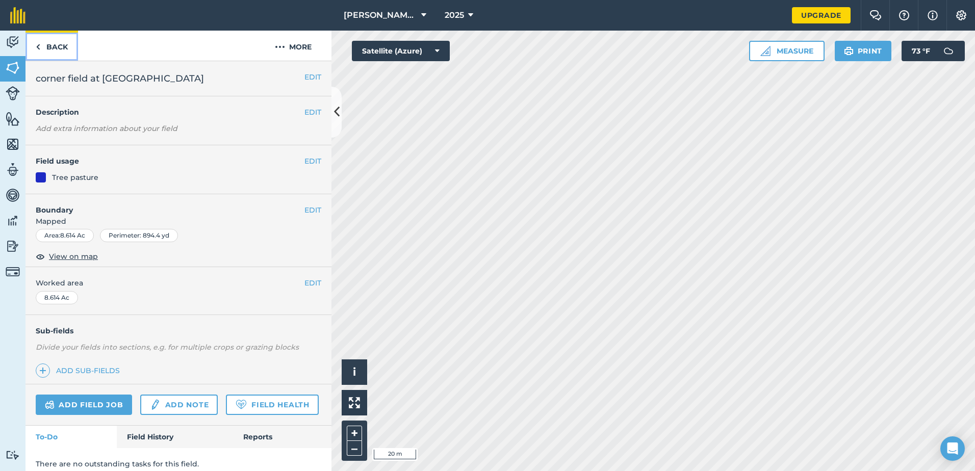
click at [60, 47] on link "Back" at bounding box center [51, 46] width 53 height 30
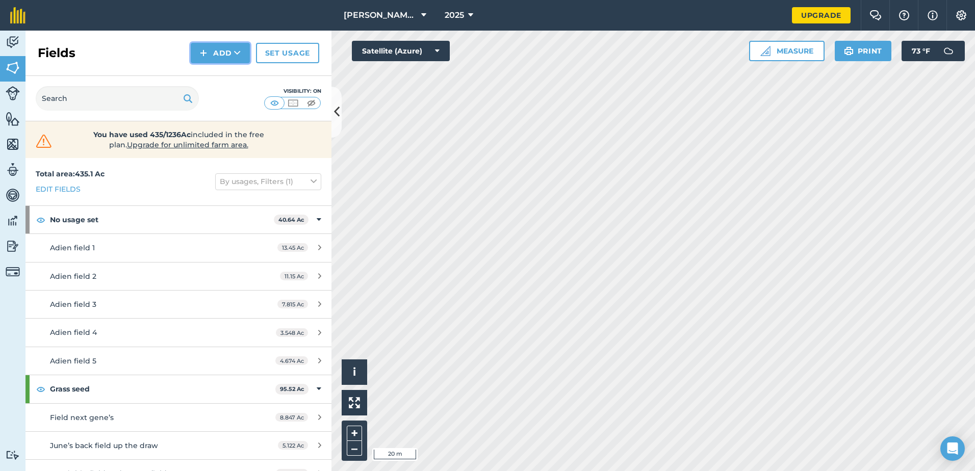
click at [233, 49] on button "Add" at bounding box center [220, 53] width 59 height 20
click at [228, 79] on link "Draw" at bounding box center [220, 76] width 56 height 22
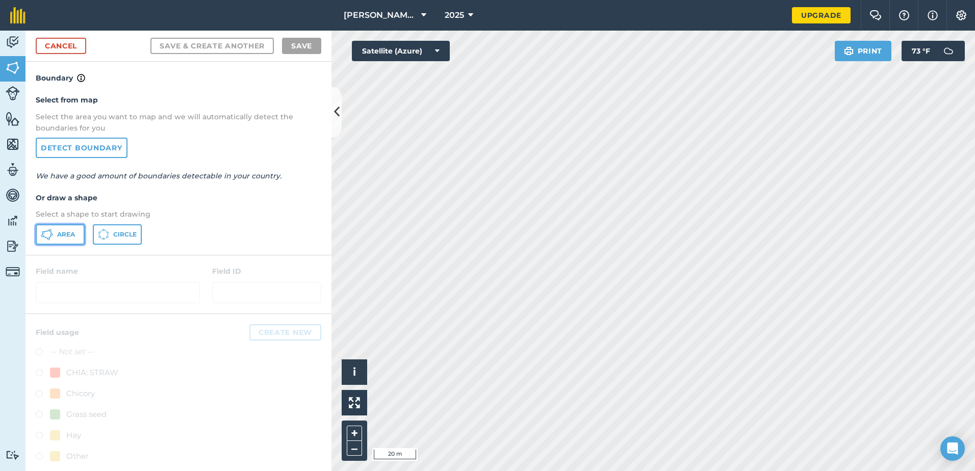
click at [73, 234] on span "Area" at bounding box center [66, 235] width 18 height 8
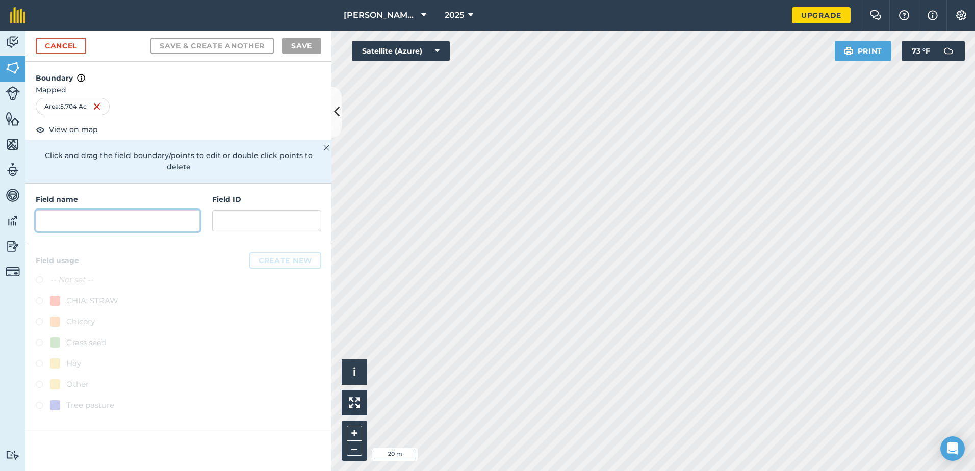
click at [90, 210] on input "text" at bounding box center [118, 220] width 164 height 21
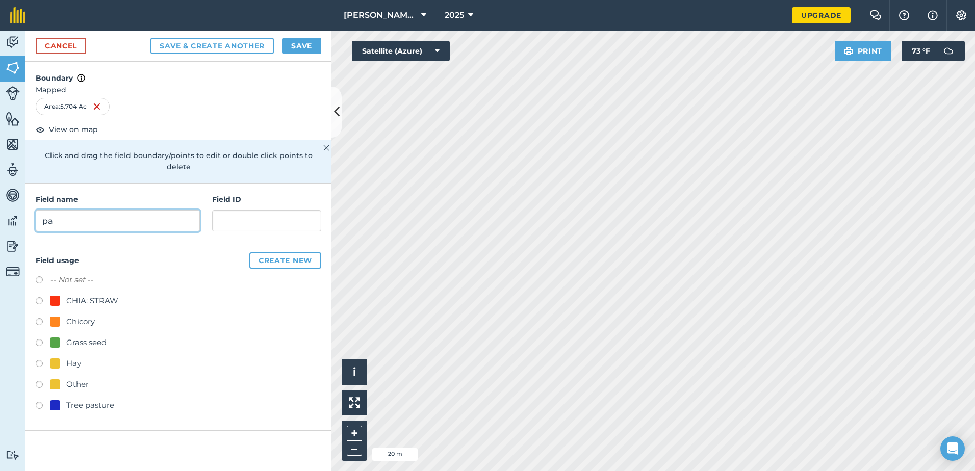
type input "p"
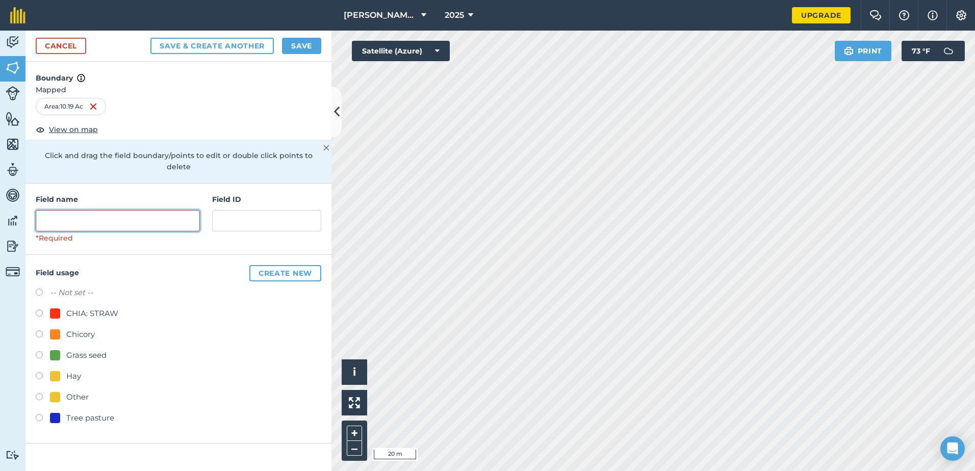
click at [104, 210] on input "text" at bounding box center [118, 220] width 164 height 21
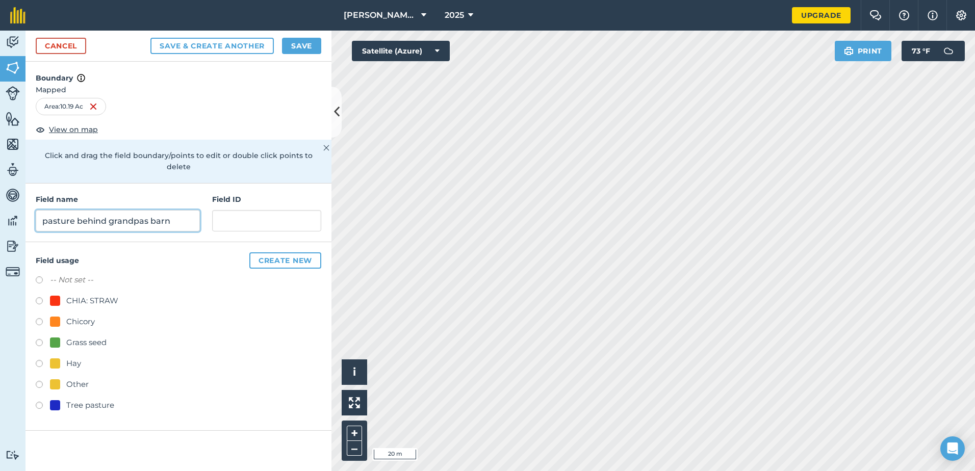
type input "pasture behind grandpas barn"
click at [39, 402] on label at bounding box center [43, 407] width 14 height 10
radio input "true"
click at [302, 44] on button "Save" at bounding box center [301, 46] width 39 height 16
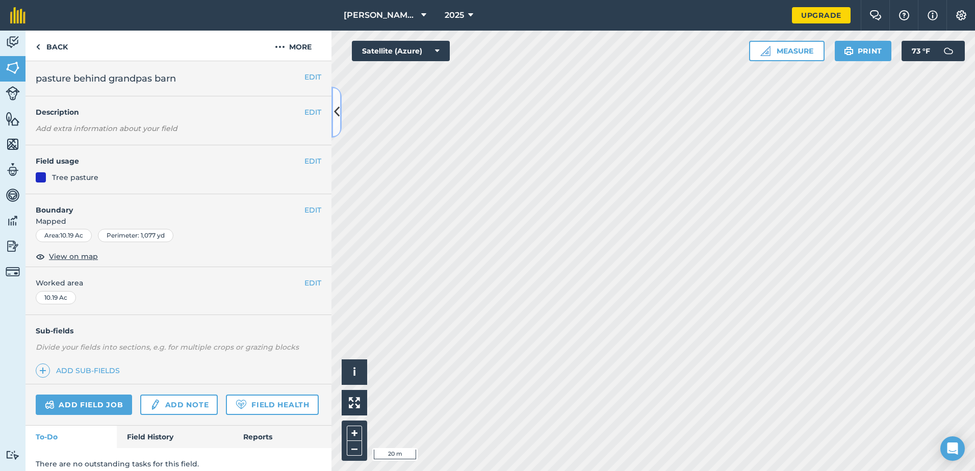
click at [338, 106] on icon at bounding box center [337, 112] width 6 height 18
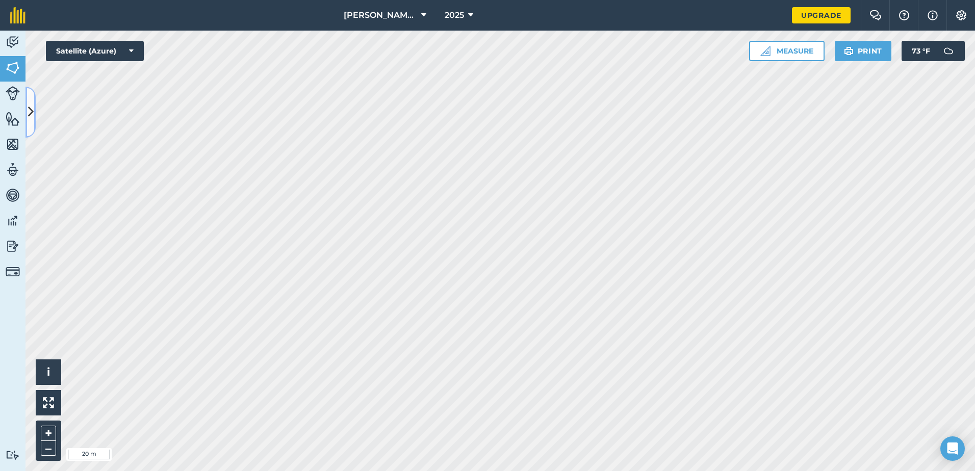
click at [30, 110] on icon at bounding box center [31, 112] width 6 height 18
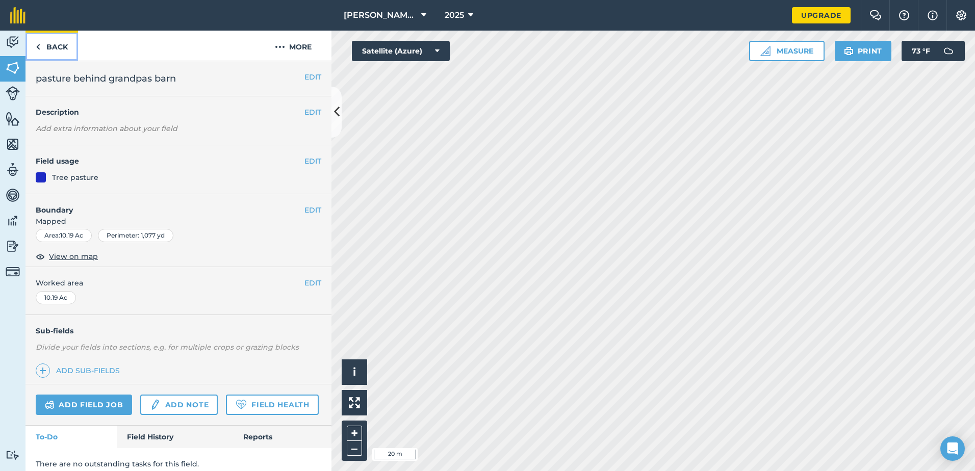
click at [64, 45] on link "Back" at bounding box center [51, 46] width 53 height 30
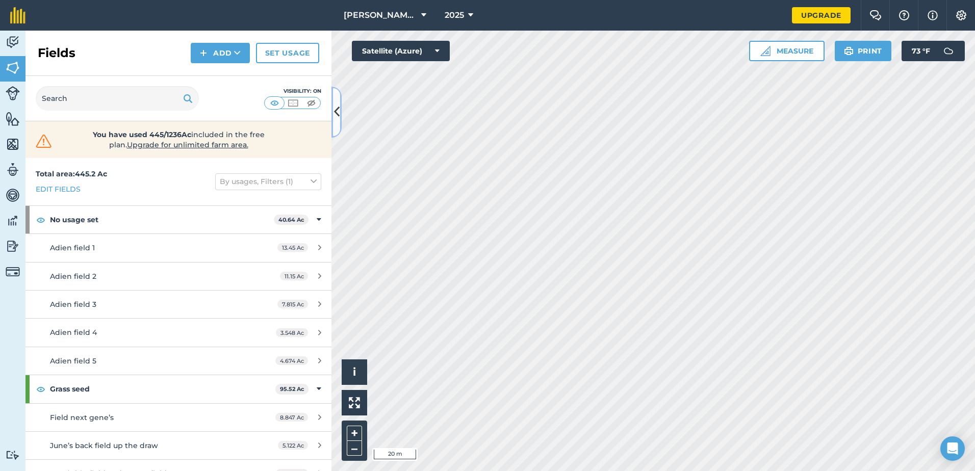
click at [337, 103] on icon at bounding box center [337, 112] width 6 height 18
